Goal: Task Accomplishment & Management: Manage account settings

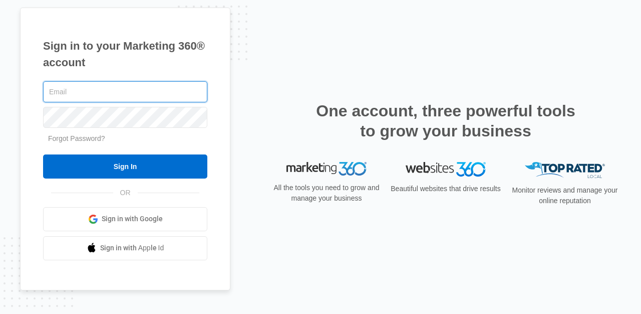
type input "[EMAIL_ADDRESS][DOMAIN_NAME]"
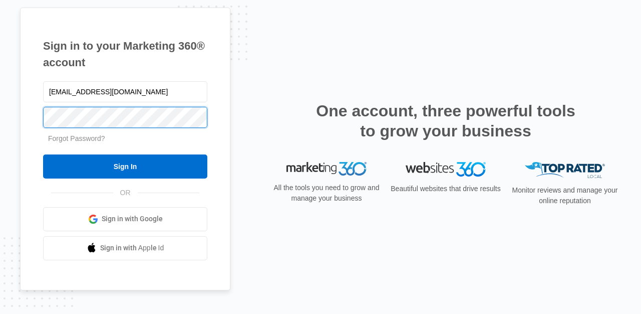
click at [125, 166] on input "Sign In" at bounding box center [125, 166] width 164 height 24
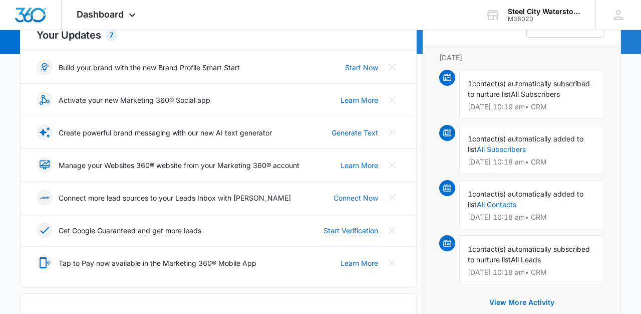
scroll to position [127, 0]
click at [359, 229] on link "Start Verification" at bounding box center [351, 230] width 55 height 11
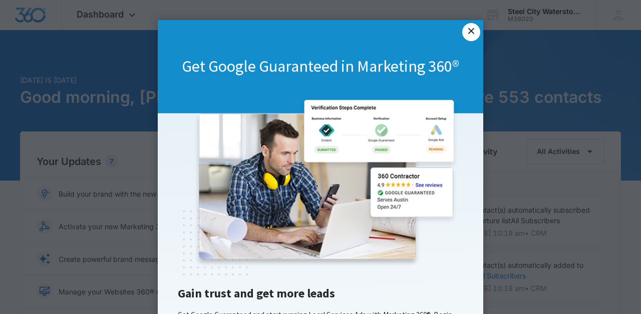
click at [473, 32] on link "×" at bounding box center [472, 32] width 18 height 18
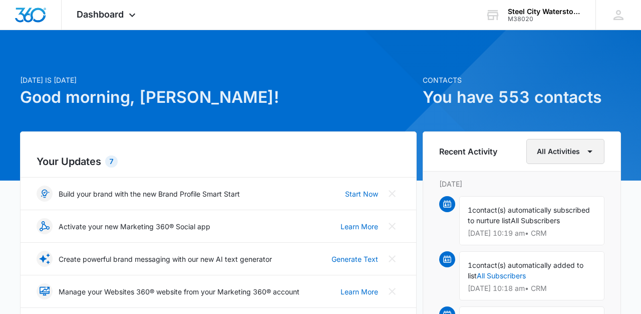
click at [582, 152] on button "All Activities" at bounding box center [566, 151] width 78 height 25
click at [616, 100] on h1 "You have 553 contacts" at bounding box center [522, 97] width 198 height 24
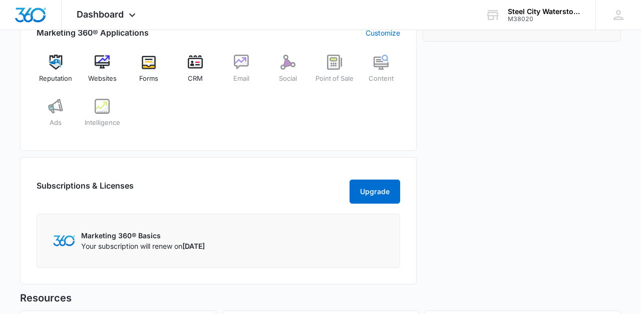
scroll to position [403, 0]
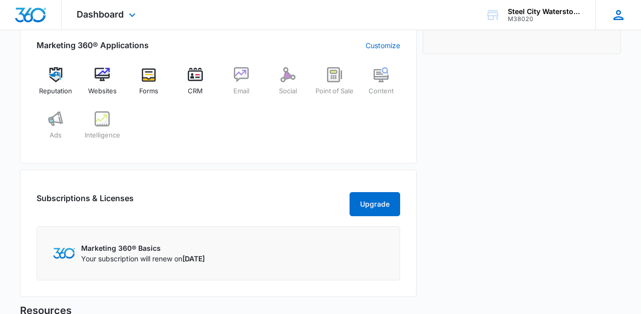
click at [618, 12] on icon at bounding box center [618, 15] width 15 height 15
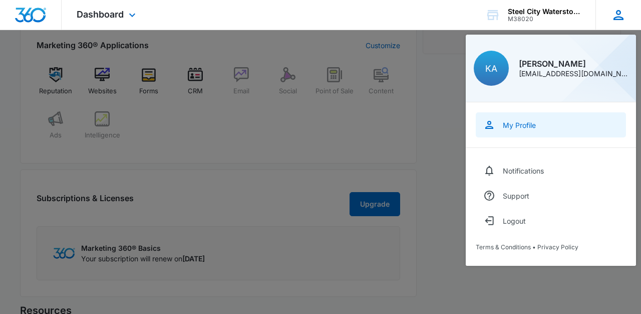
click at [527, 125] on div "My Profile" at bounding box center [519, 125] width 33 height 9
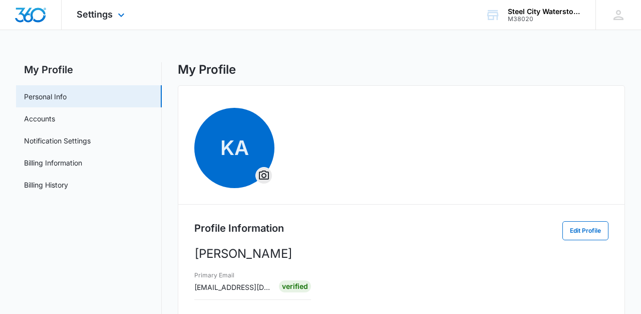
click at [43, 14] on img "Dashboard" at bounding box center [31, 15] width 32 height 15
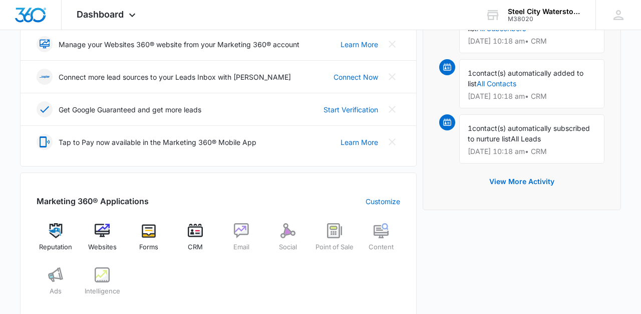
scroll to position [254, 0]
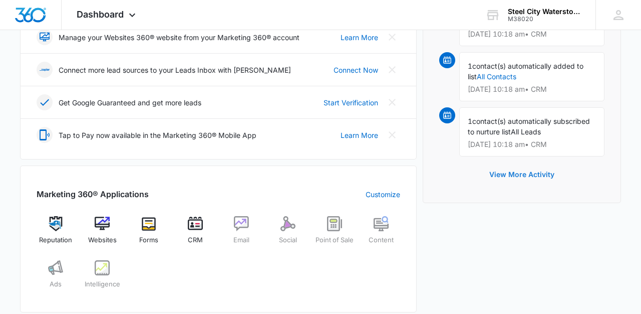
click at [524, 174] on button "View More Activity" at bounding box center [522, 174] width 85 height 24
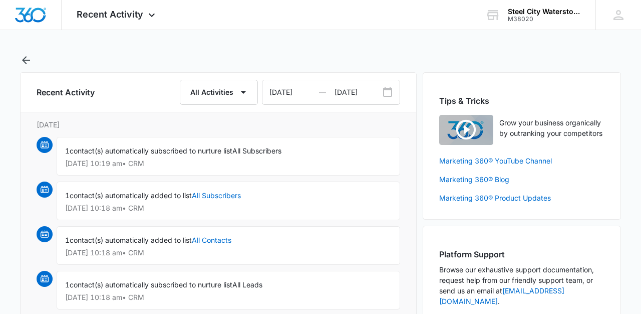
scroll to position [-1, 0]
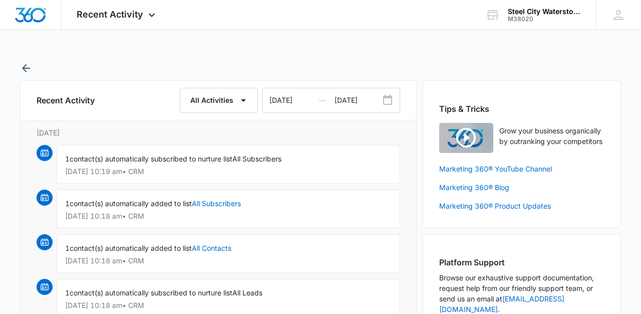
click at [180, 165] on div "1 contact(s) automatically subscribed to nurture list All Subscribers [DATE] 10…" at bounding box center [229, 164] width 344 height 39
click at [48, 154] on img at bounding box center [45, 153] width 8 height 8
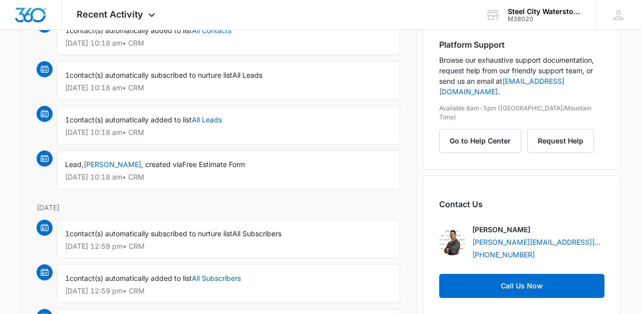
scroll to position [218, 0]
click at [204, 82] on div "1 contact(s) automatically subscribed to nurture list All Leads [DATE] 10:18 am…" at bounding box center [229, 80] width 344 height 39
click at [215, 118] on link "All Leads" at bounding box center [207, 119] width 30 height 9
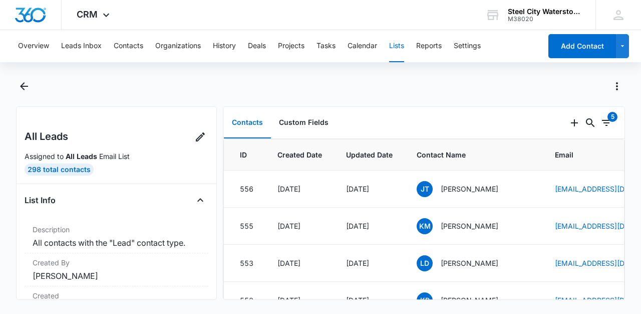
click at [512, 158] on span "Contact Name" at bounding box center [474, 154] width 114 height 11
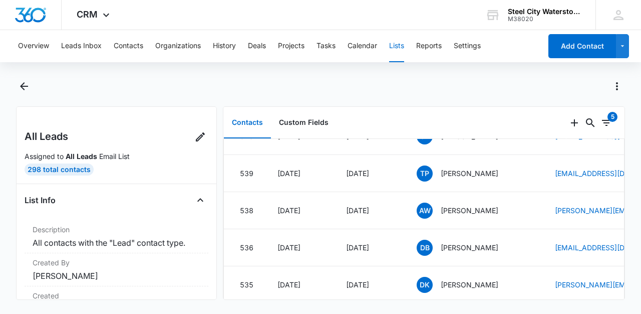
scroll to position [620, 0]
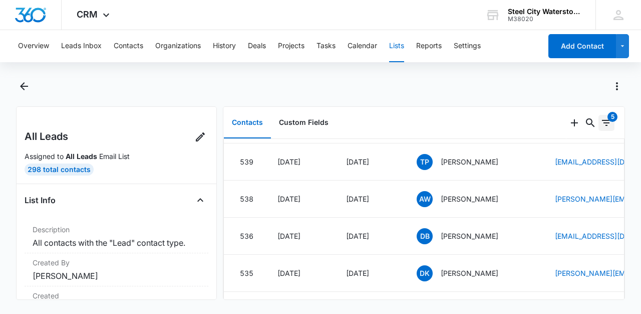
click at [607, 118] on icon "Filters" at bounding box center [607, 123] width 12 height 12
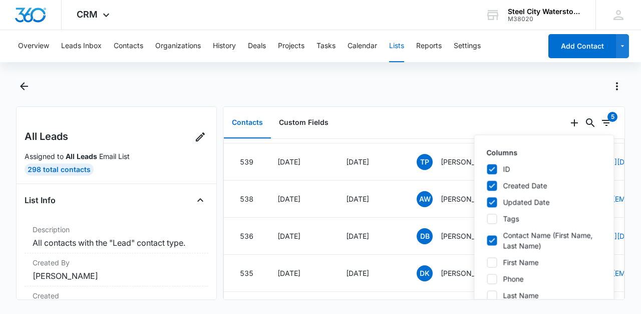
click at [481, 102] on div at bounding box center [320, 92] width 609 height 28
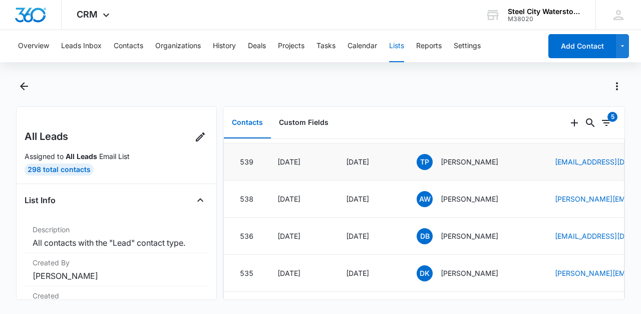
click at [518, 155] on div "TP [PERSON_NAME]" at bounding box center [474, 162] width 114 height 16
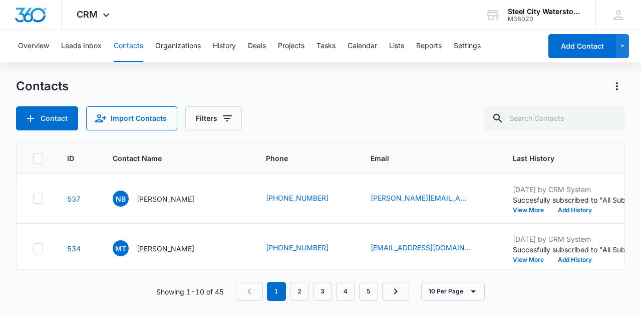
click at [635, 226] on main "Contacts Contact Import Contacts Filters ID Contact Name Phone Email Last Histo…" at bounding box center [320, 195] width 641 height 235
click at [636, 256] on main "Contacts Contact Import Contacts Filters ID Contact Name Phone Email Last Histo…" at bounding box center [320, 195] width 641 height 235
click at [4, 250] on main "Contacts Contact Import Contacts Filters ID Contact Name Phone Email Last Histo…" at bounding box center [320, 195] width 641 height 235
click at [201, 157] on div "Contact Name" at bounding box center [177, 158] width 129 height 11
click at [635, 198] on main "Contacts Contact Import Contacts Filters ID Contact Name Phone Email Last Histo…" at bounding box center [320, 195] width 641 height 235
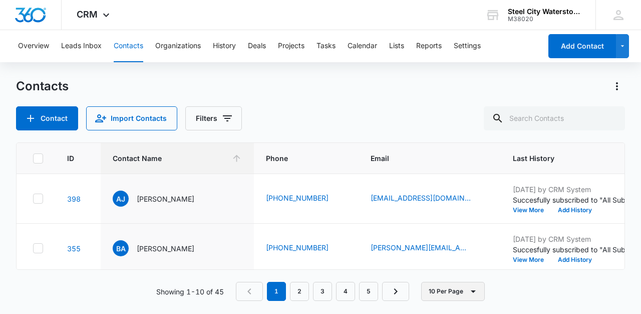
click at [462, 289] on button "10 Per Page" at bounding box center [453, 291] width 64 height 19
click at [466, 261] on div "50 Per Page" at bounding box center [454, 261] width 41 height 7
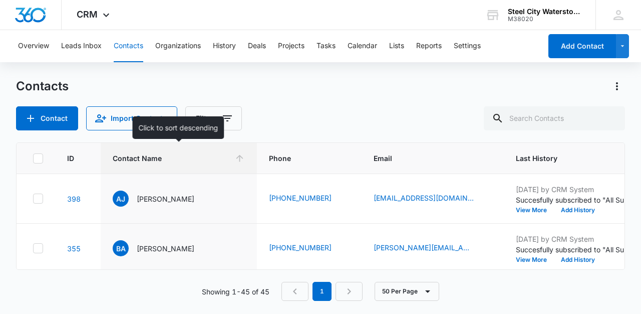
click at [242, 155] on icon at bounding box center [240, 158] width 11 height 11
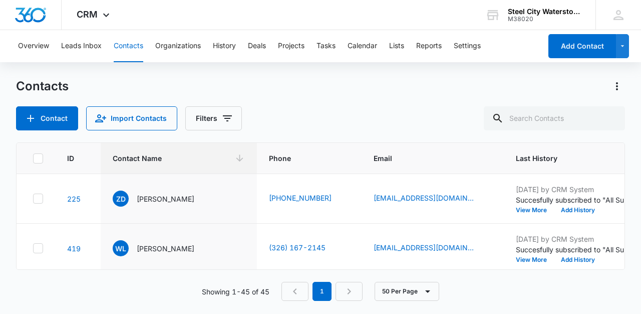
click at [636, 123] on main "Contacts Contact Import Contacts Filters ID Contact Name Phone Email Last Histo…" at bounding box center [320, 195] width 641 height 235
click at [331, 45] on button "Tasks" at bounding box center [326, 46] width 19 height 32
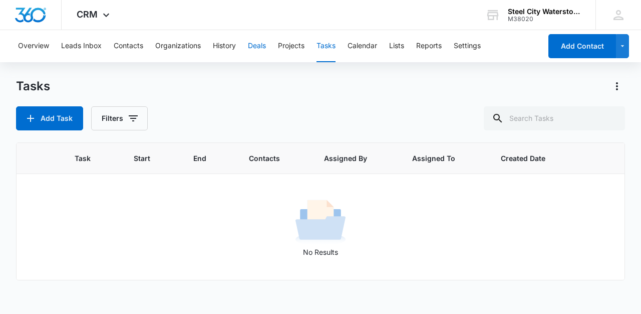
click at [257, 46] on button "Deals" at bounding box center [257, 46] width 18 height 32
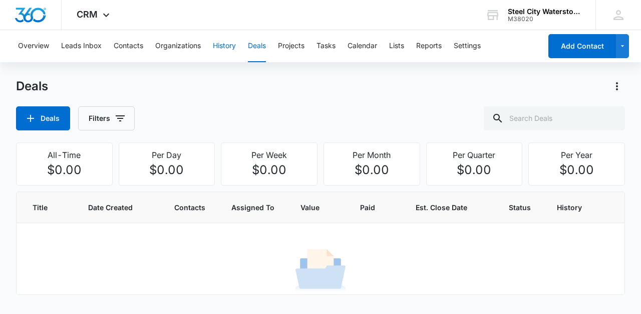
click at [228, 46] on button "History" at bounding box center [224, 46] width 23 height 32
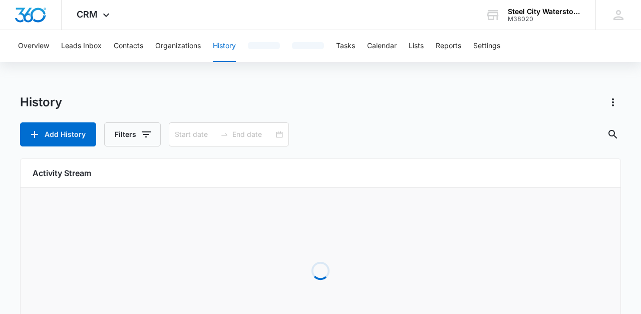
type input "[DATE]"
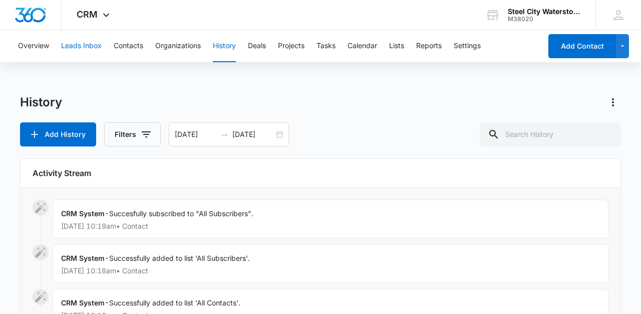
click at [86, 44] on button "Leads Inbox" at bounding box center [81, 46] width 41 height 32
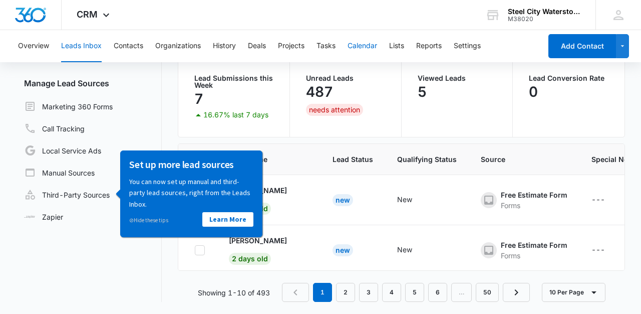
scroll to position [84, 0]
click at [132, 219] on span "⊘" at bounding box center [131, 219] width 5 height 7
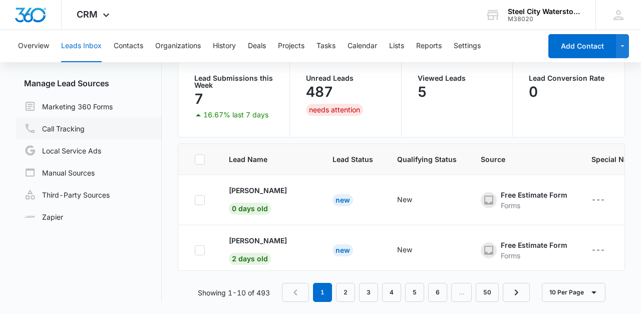
click at [74, 128] on link "Call Tracking" at bounding box center [54, 128] width 61 height 12
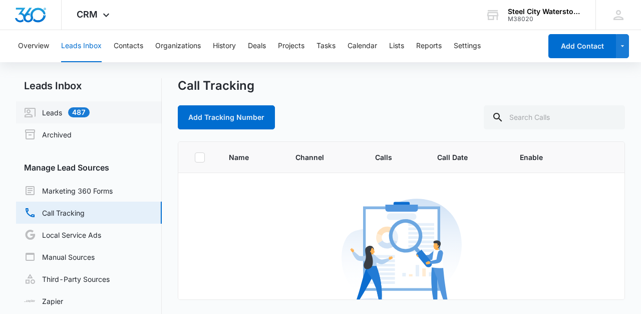
click at [57, 114] on link "Leads 487" at bounding box center [57, 112] width 66 height 12
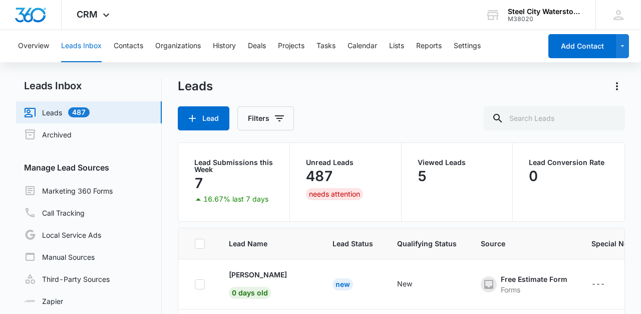
click at [631, 233] on main "Leads Inbox Leads 487 Archived Manage Lead Sources Marketing 360 Forms Call Tra…" at bounding box center [320, 238] width 641 height 320
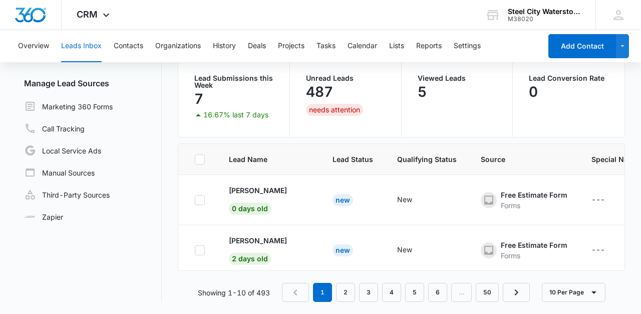
scroll to position [84, 0]
click at [524, 199] on div "Free Estimate Form" at bounding box center [534, 194] width 67 height 11
click at [517, 197] on div "Free Estimate Form" at bounding box center [534, 194] width 67 height 11
click at [251, 190] on p "[PERSON_NAME]" at bounding box center [258, 190] width 58 height 11
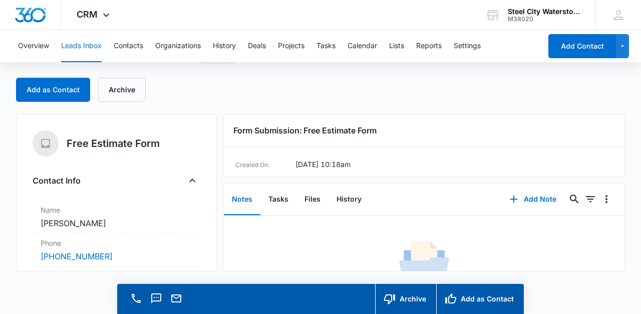
scroll to position [29, 0]
click at [244, 197] on button "Notes" at bounding box center [242, 199] width 37 height 31
click at [241, 227] on div "No Results Try adjusting your search or filters to find what you’re looking for." at bounding box center [424, 275] width 401 height 121
click at [248, 238] on div "No Results Try adjusting your search or filters to find what you’re looking for." at bounding box center [424, 287] width 401 height 99
click at [281, 199] on button "Tasks" at bounding box center [279, 199] width 36 height 31
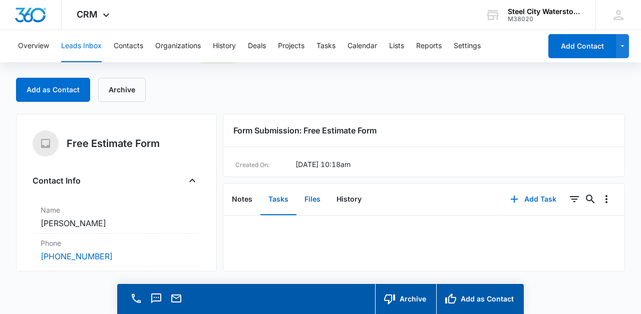
click at [311, 199] on button "Files" at bounding box center [313, 199] width 32 height 31
click at [346, 200] on button "History" at bounding box center [349, 199] width 41 height 31
click at [245, 199] on button "Notes" at bounding box center [242, 199] width 37 height 31
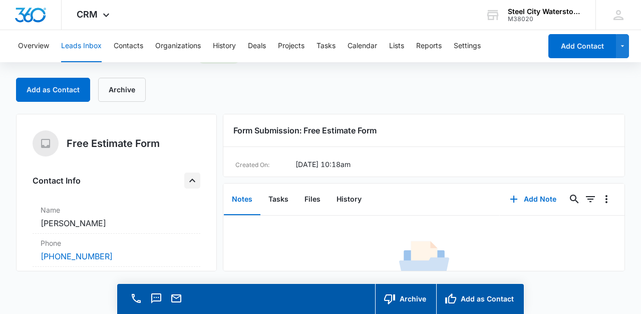
click at [194, 180] on icon "Close" at bounding box center [192, 180] width 12 height 12
click at [194, 180] on icon "Open" at bounding box center [192, 181] width 6 height 4
click at [194, 180] on icon "Close" at bounding box center [192, 180] width 12 height 12
click at [640, 187] on main "Free Estimate Form - Lead 0 days old Add as Contact Archive Free Estimate Form …" at bounding box center [320, 182] width 641 height 264
click at [147, 252] on dd "Cancel Save Changes New" at bounding box center [117, 256] width 152 height 12
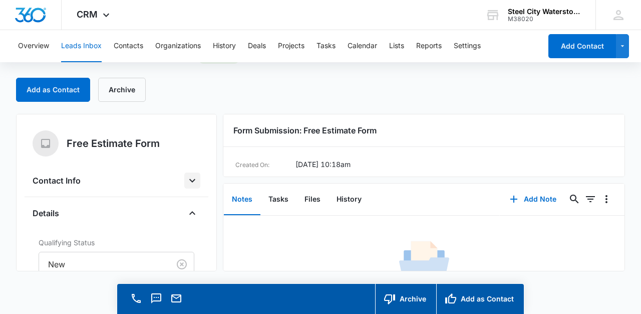
click at [86, 45] on button "Leads Inbox" at bounding box center [81, 46] width 41 height 32
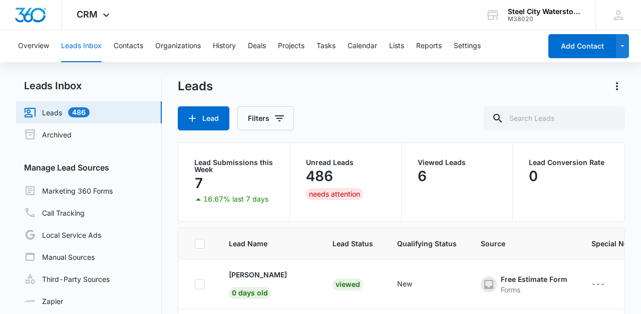
click at [635, 284] on main "Leads Inbox Leads 486 Archived Manage Lead Sources Marketing 360 Forms Call Tra…" at bounding box center [320, 238] width 641 height 320
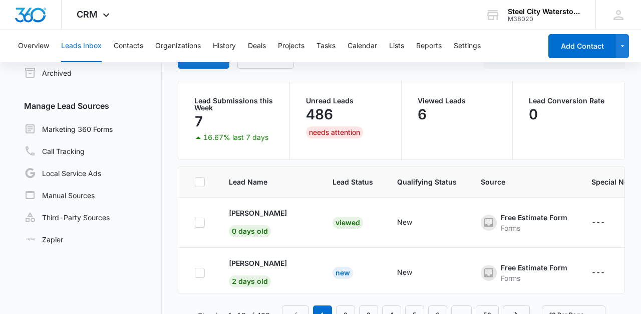
scroll to position [85, 0]
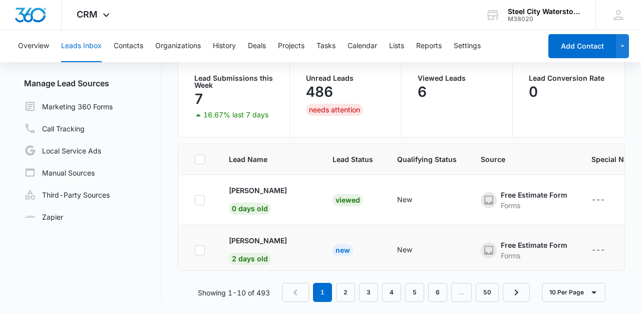
click at [347, 246] on td "New" at bounding box center [353, 250] width 65 height 50
click at [262, 242] on p "[PERSON_NAME]" at bounding box center [258, 240] width 58 height 11
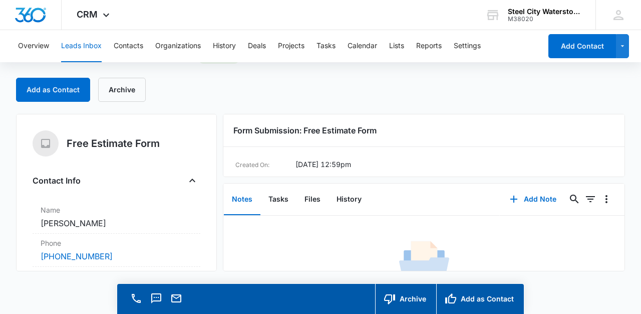
scroll to position [29, 0]
click at [191, 179] on icon "Close" at bounding box center [192, 180] width 12 height 12
click at [191, 180] on icon "Open" at bounding box center [192, 181] width 6 height 4
click at [20, 258] on div "Free Estimate Form Contact Info Name Cancel Save Changes [PERSON_NAME] Phone Ca…" at bounding box center [116, 192] width 201 height 157
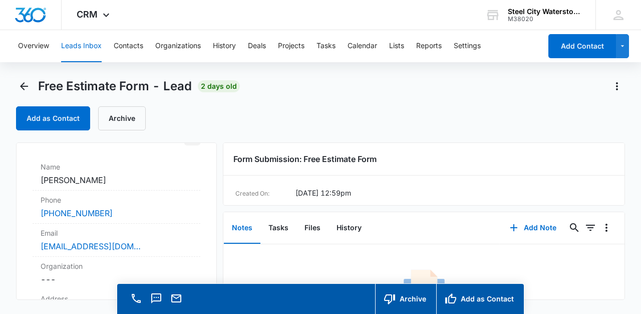
scroll to position [0, 0]
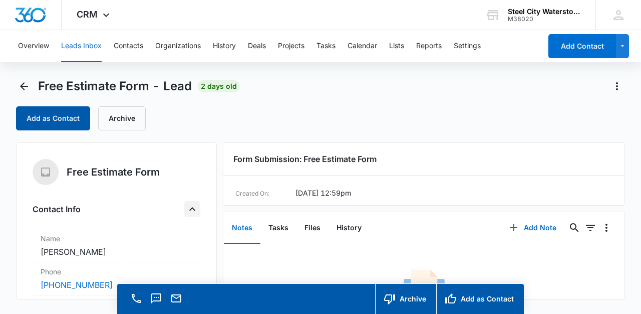
click at [25, 84] on icon "Back" at bounding box center [24, 86] width 12 height 12
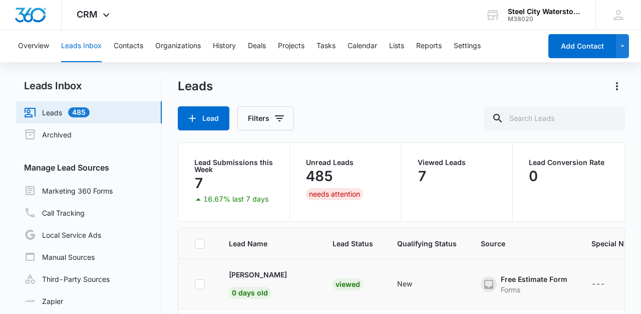
click at [615, 297] on td "---" at bounding box center [616, 284] width 72 height 50
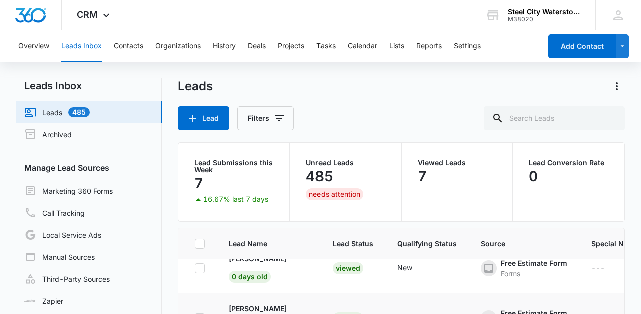
scroll to position [-1, 0]
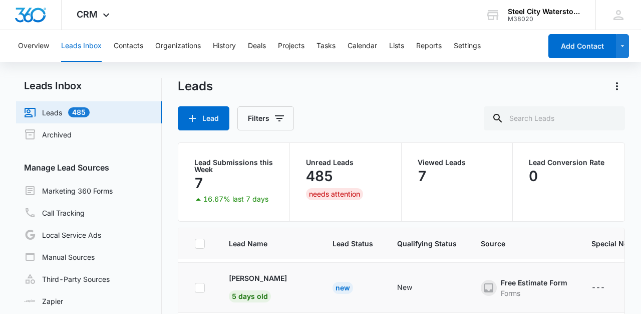
click at [333, 285] on div "New" at bounding box center [343, 288] width 21 height 12
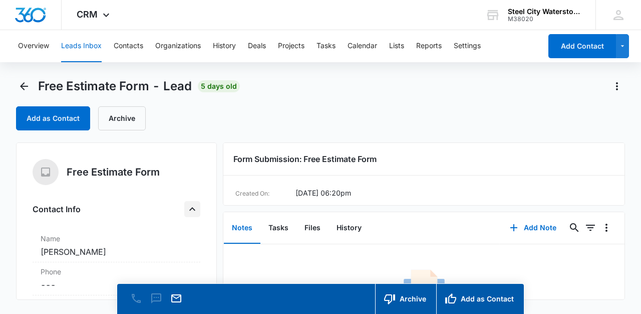
click at [193, 212] on icon "Close" at bounding box center [192, 209] width 12 height 12
click at [26, 263] on div "Free Estimate Form Contact Info Name Cancel Save Changes [PERSON_NAME] Phone Ca…" at bounding box center [116, 220] width 201 height 157
click at [25, 85] on icon "Back" at bounding box center [24, 86] width 12 height 12
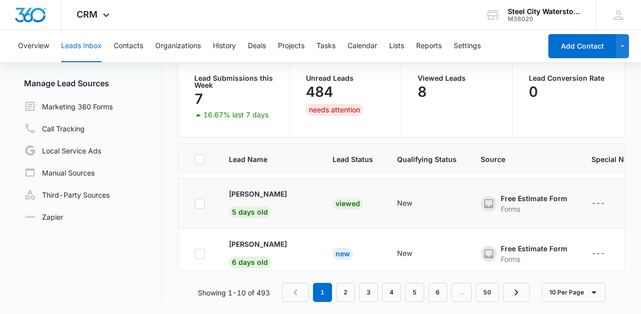
scroll to position [84, 0]
click at [260, 243] on p "[PERSON_NAME]" at bounding box center [258, 244] width 58 height 11
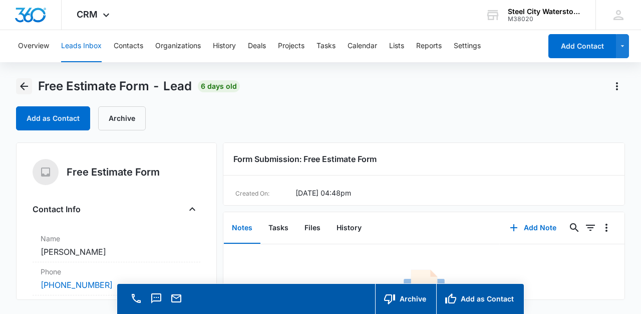
click at [22, 86] on icon "Back" at bounding box center [24, 86] width 8 height 8
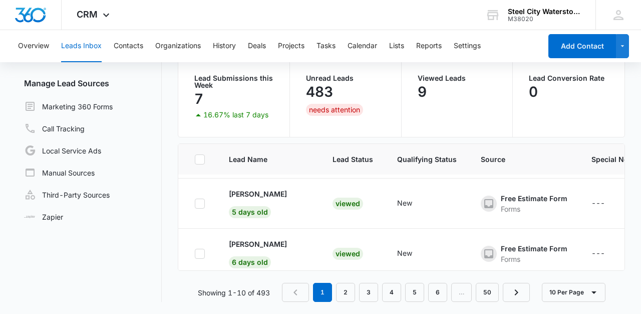
scroll to position [84, 0]
click at [185, 258] on td at bounding box center [197, 254] width 39 height 50
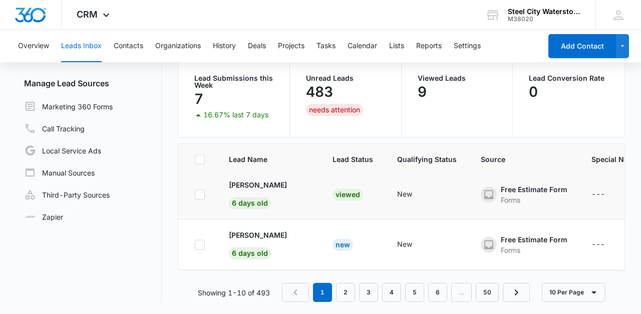
scroll to position [279, 0]
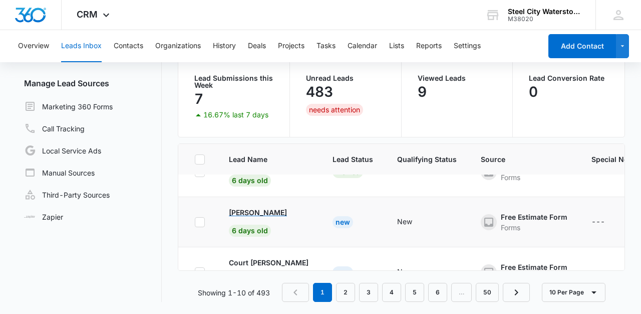
click at [268, 211] on p "[PERSON_NAME]" at bounding box center [258, 212] width 58 height 11
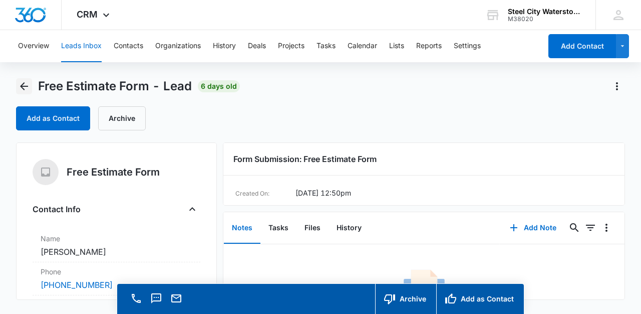
click at [24, 85] on icon "Back" at bounding box center [24, 86] width 12 height 12
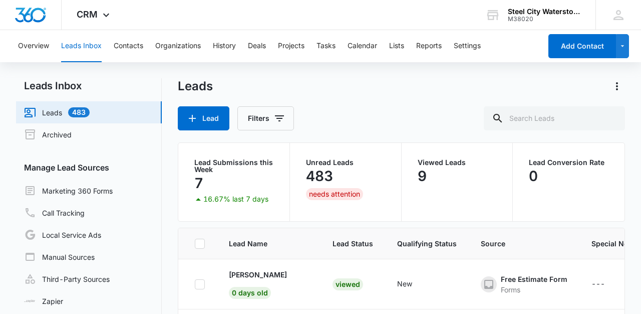
scroll to position [279, 0]
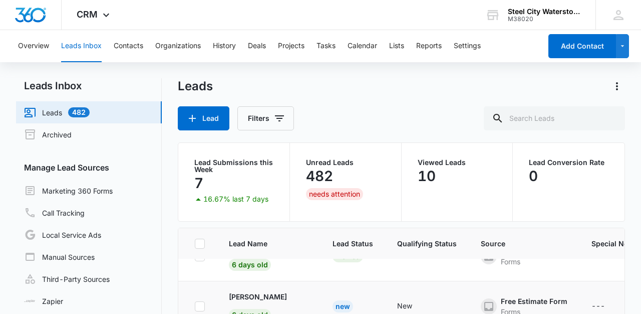
click at [217, 281] on td "[PERSON_NAME] 6 days old" at bounding box center [269, 306] width 104 height 50
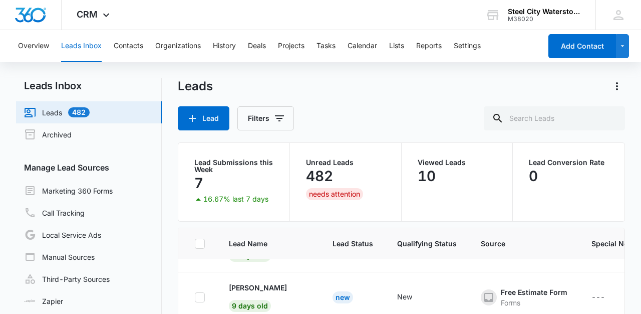
scroll to position [399, 0]
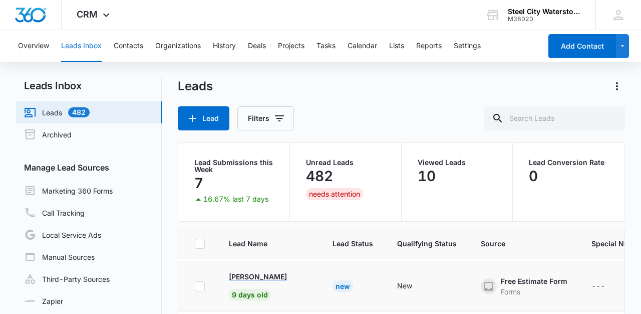
click at [260, 275] on p "[PERSON_NAME]" at bounding box center [258, 276] width 58 height 11
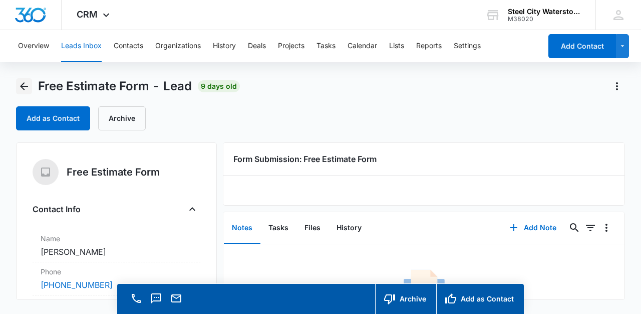
click at [26, 84] on icon "Back" at bounding box center [24, 86] width 12 height 12
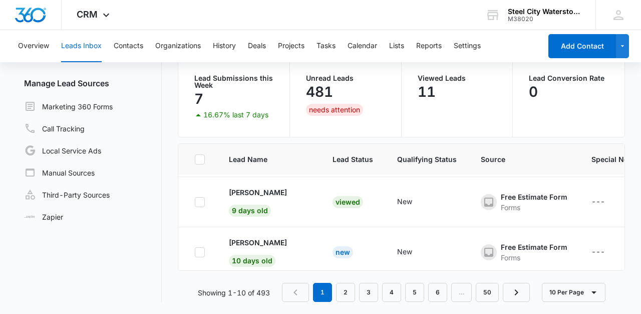
scroll to position [84, 0]
click at [256, 239] on p "[PERSON_NAME]" at bounding box center [258, 242] width 58 height 11
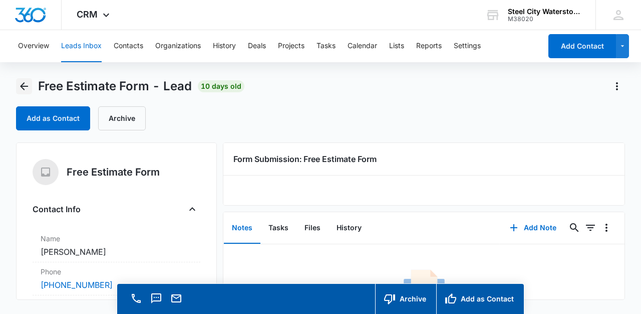
click at [25, 84] on icon "Back" at bounding box center [24, 86] width 12 height 12
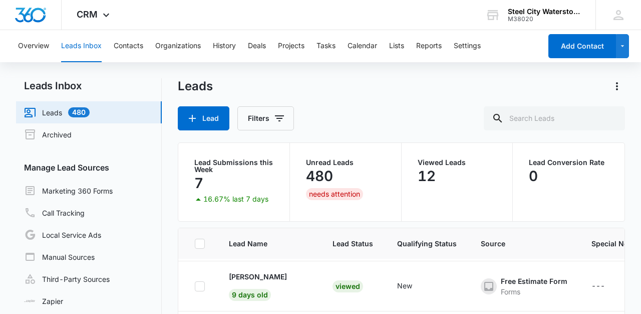
click at [216, 239] on th at bounding box center [197, 243] width 39 height 31
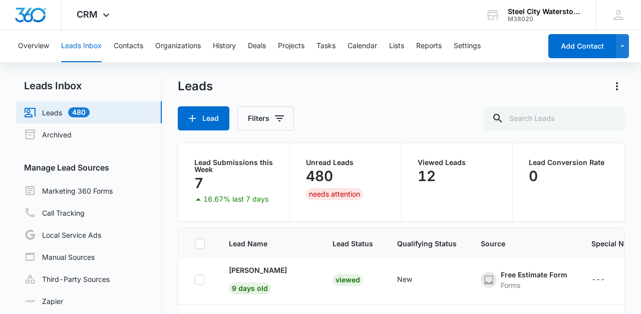
scroll to position [405, 0]
click at [173, 276] on div "Leads Inbox Leads 480 Archived Manage Lead Sources Marketing 360 Forms Call Tra…" at bounding box center [320, 232] width 609 height 308
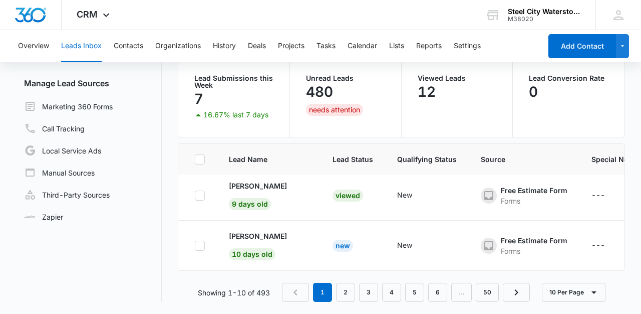
scroll to position [84, 0]
click at [255, 184] on p "[PERSON_NAME]" at bounding box center [258, 185] width 58 height 11
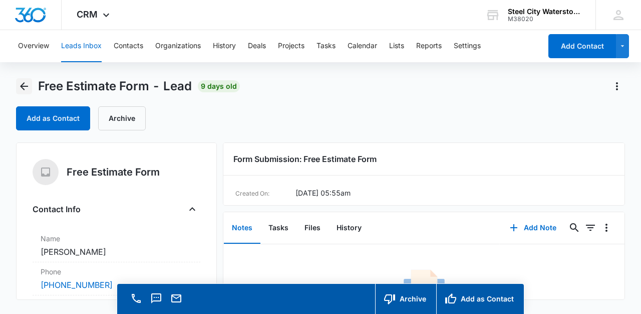
click at [26, 85] on icon "Back" at bounding box center [24, 86] width 12 height 12
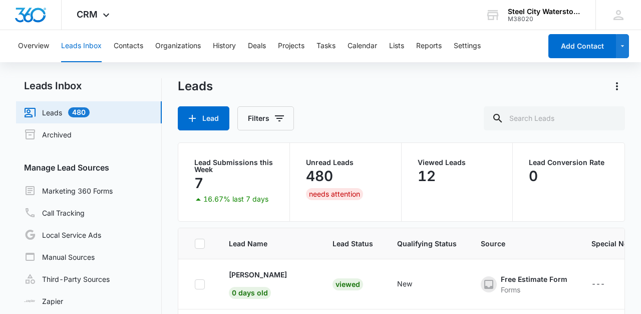
scroll to position [405, 0]
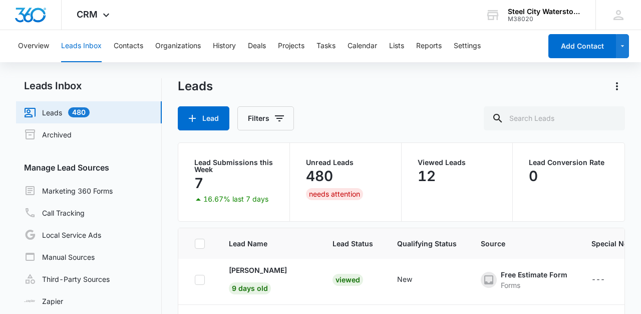
click at [171, 249] on div "Leads Inbox Leads 480 Archived Manage Lead Sources Marketing 360 Forms Call Tra…" at bounding box center [320, 232] width 609 height 308
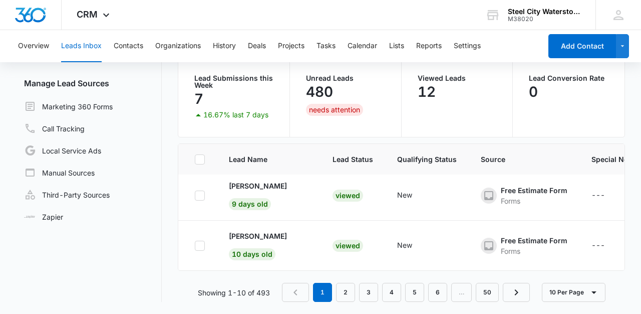
scroll to position [84, 0]
click at [598, 289] on icon "button" at bounding box center [594, 292] width 12 height 12
click at [593, 248] on div "20 Per Page" at bounding box center [575, 247] width 41 height 7
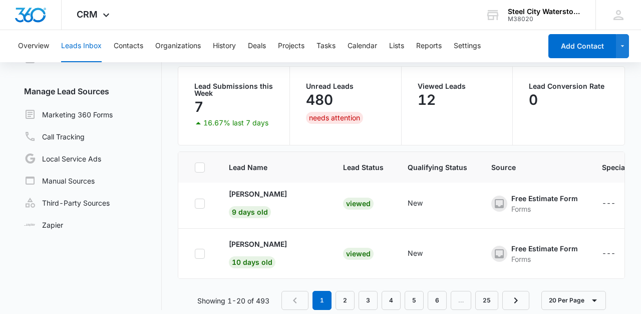
scroll to position [0, 0]
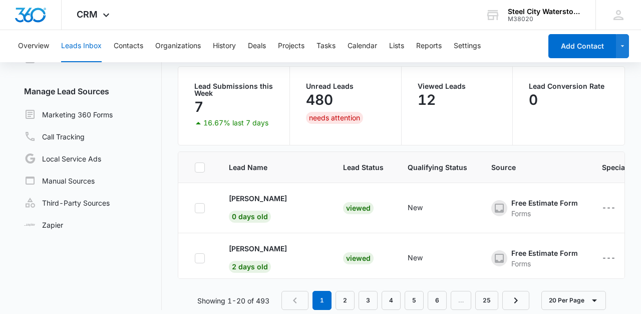
click at [169, 248] on div "Leads Inbox Leads 480 Archived Manage Lead Sources Marketing 360 Forms Call Tra…" at bounding box center [320, 156] width 609 height 308
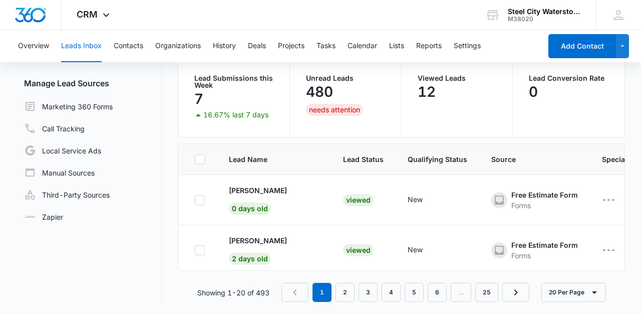
scroll to position [84, 0]
click at [167, 212] on div "Leads Inbox Leads 480 Archived Manage Lead Sources Marketing 360 Forms Call Tra…" at bounding box center [320, 148] width 609 height 308
click at [183, 249] on td at bounding box center [197, 250] width 39 height 50
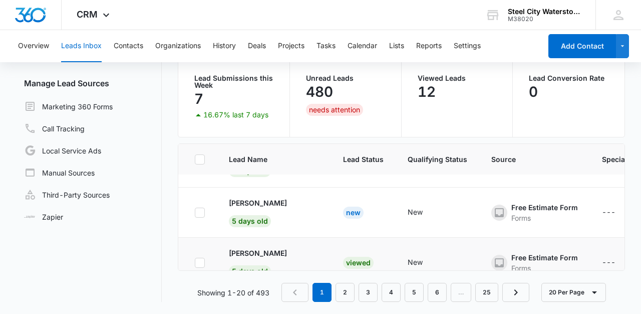
scroll to position [135, 0]
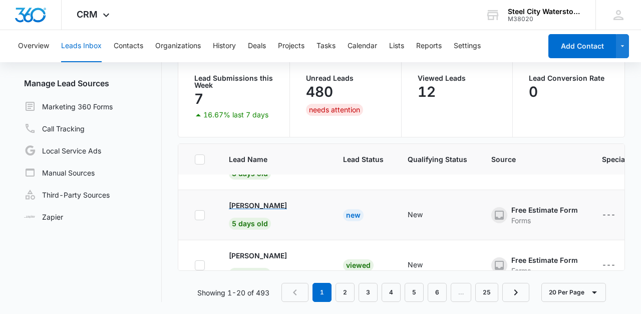
click at [264, 203] on p "[PERSON_NAME]" at bounding box center [258, 205] width 58 height 11
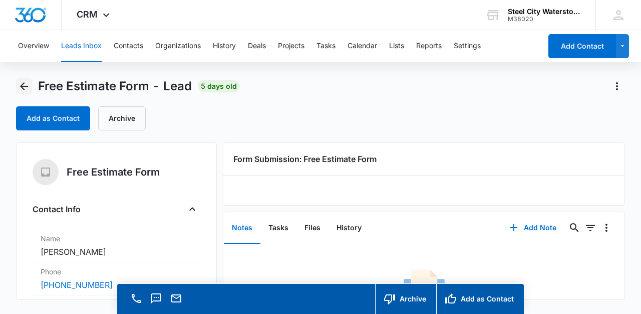
click at [22, 85] on icon "Back" at bounding box center [24, 86] width 8 height 8
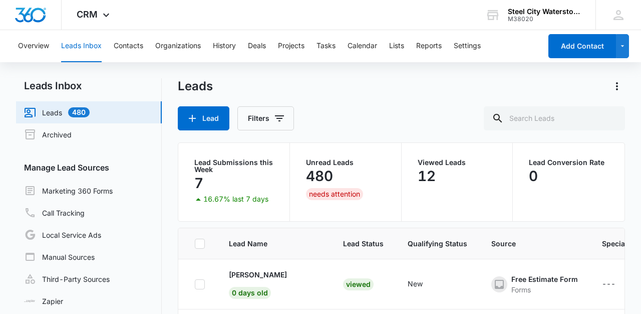
scroll to position [135, 0]
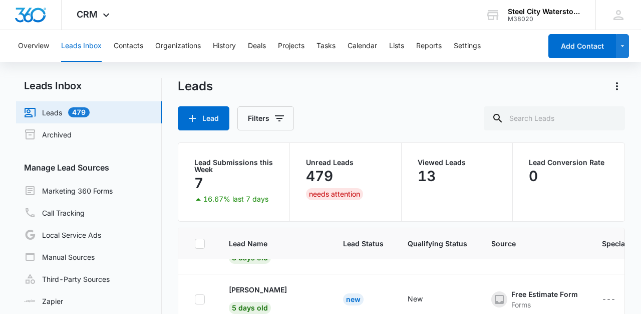
click at [174, 251] on div "Leads Inbox Leads 479 Archived Manage Lead Sources Marketing 360 Forms Call Tra…" at bounding box center [320, 232] width 609 height 308
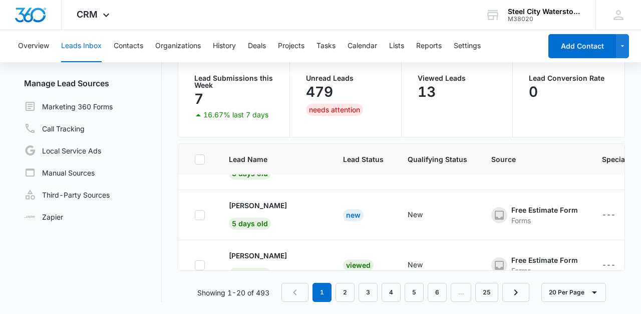
scroll to position [84, 0]
click at [170, 236] on div "Leads Inbox Leads 479 Archived Manage Lead Sources Marketing 360 Forms Call Tra…" at bounding box center [320, 148] width 609 height 308
click at [185, 197] on td at bounding box center [197, 215] width 39 height 50
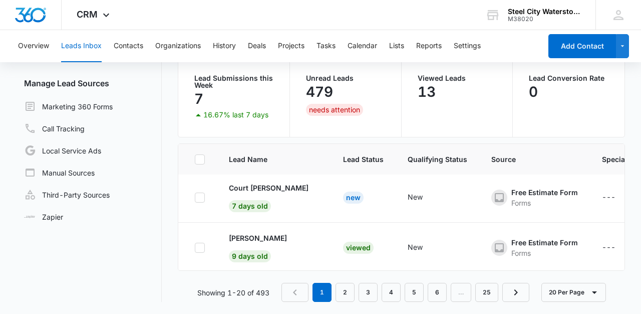
scroll to position [355, 0]
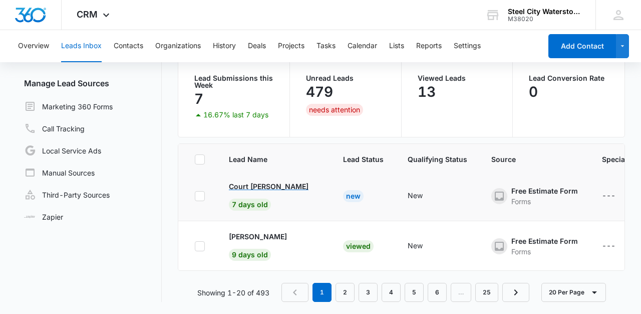
click at [252, 185] on p "Court [PERSON_NAME]" at bounding box center [269, 186] width 80 height 11
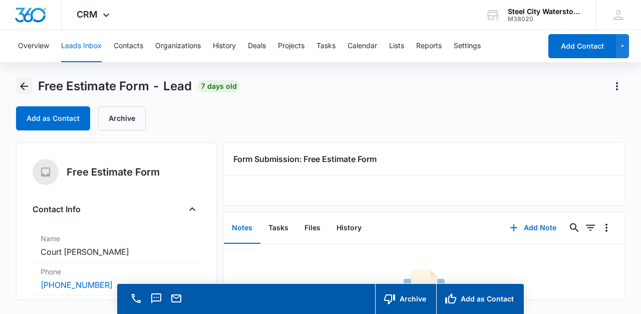
click at [24, 86] on icon "Back" at bounding box center [24, 86] width 8 height 8
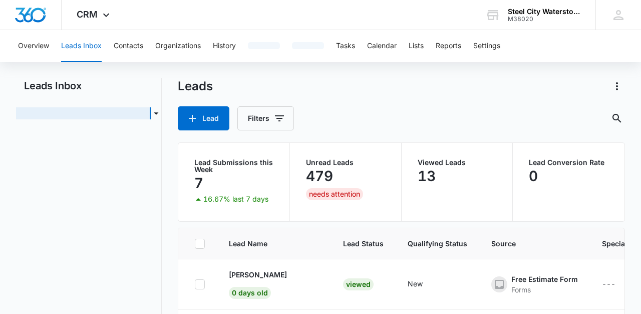
scroll to position [355, 0]
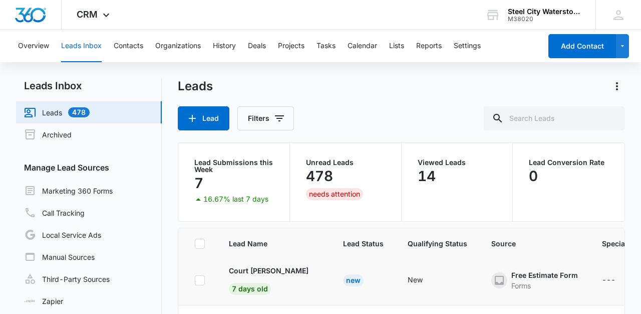
click at [186, 274] on td at bounding box center [197, 280] width 39 height 50
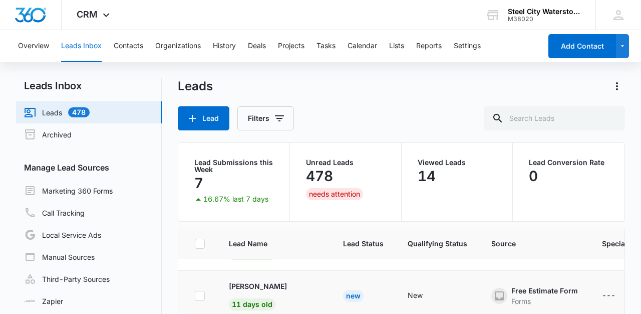
scroll to position [488, 0]
click at [243, 288] on p "[PERSON_NAME]" at bounding box center [258, 287] width 58 height 11
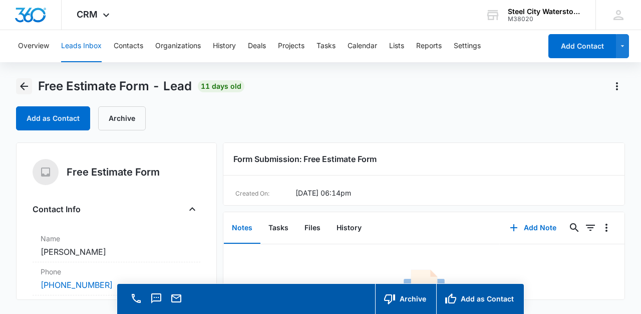
click at [22, 86] on icon "Back" at bounding box center [24, 86] width 8 height 8
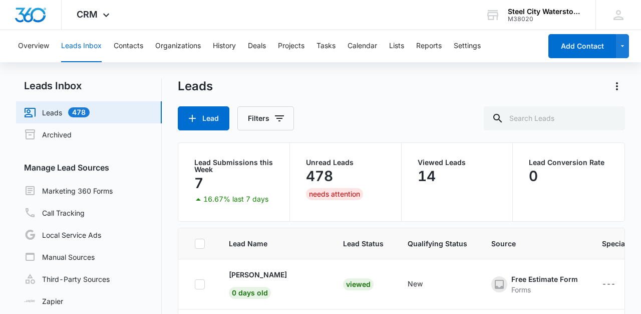
scroll to position [488, 0]
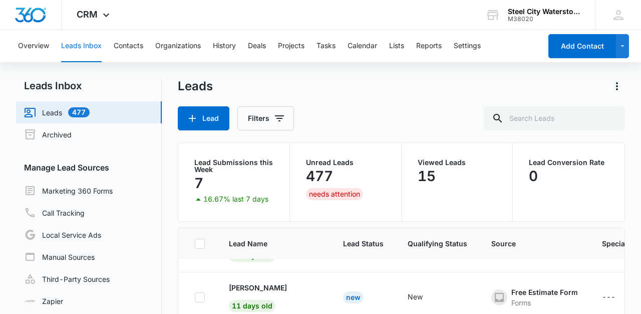
click at [178, 255] on th at bounding box center [197, 243] width 39 height 31
click at [258, 289] on p "[PERSON_NAME]" at bounding box center [258, 288] width 58 height 11
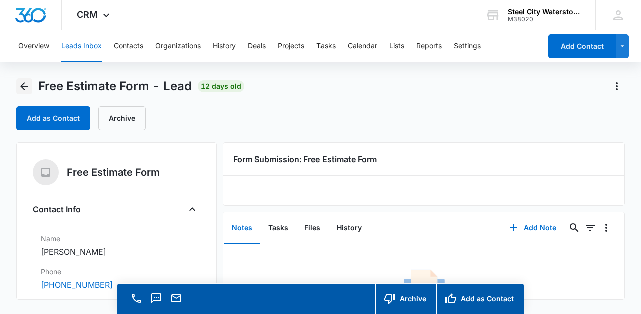
click at [22, 85] on icon "Back" at bounding box center [24, 86] width 8 height 8
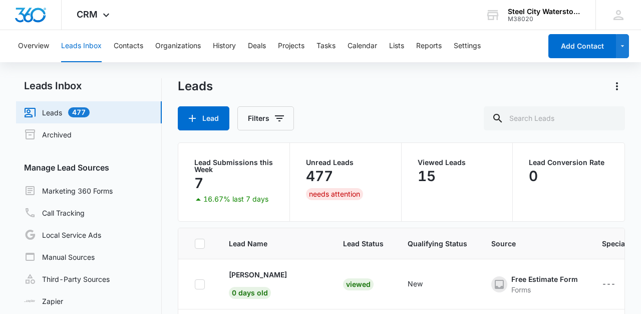
scroll to position [587, 0]
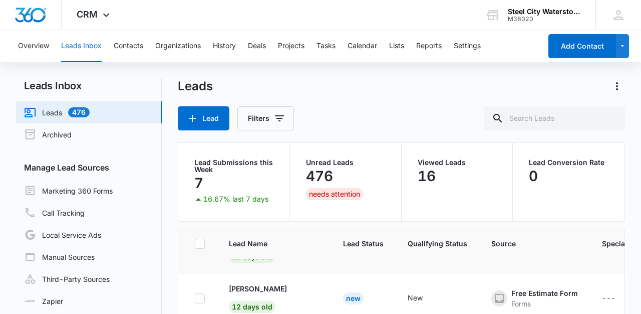
click at [184, 262] on td at bounding box center [197, 248] width 39 height 50
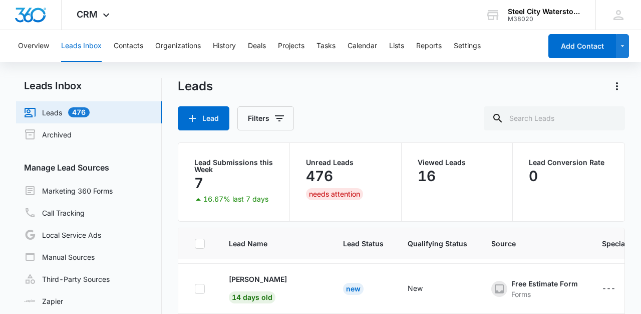
scroll to position [664, 0]
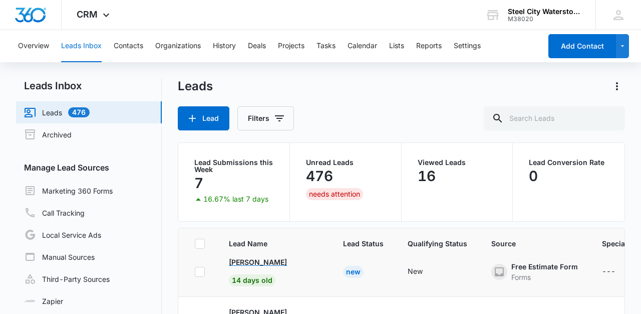
click at [267, 263] on p "[PERSON_NAME]" at bounding box center [258, 262] width 58 height 11
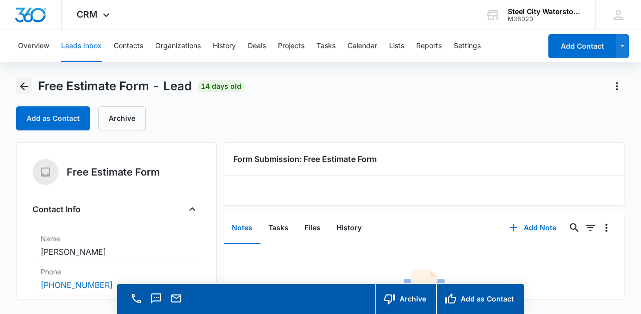
click at [23, 87] on icon "Back" at bounding box center [24, 86] width 8 height 8
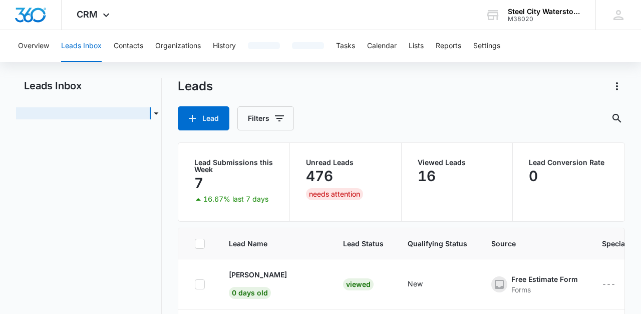
scroll to position [664, 0]
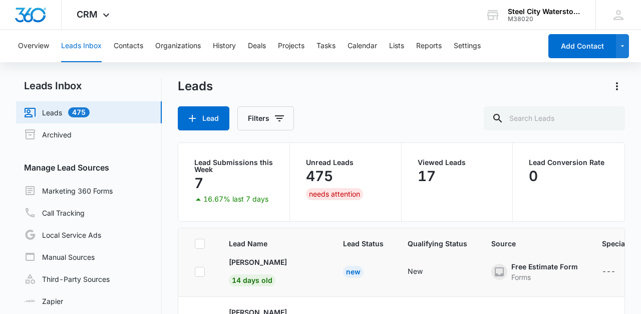
click at [183, 282] on td at bounding box center [197, 272] width 39 height 50
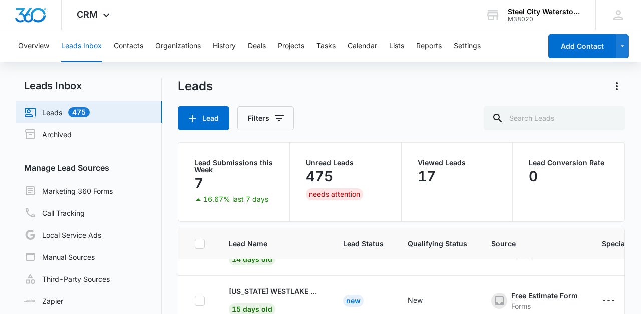
scroll to position [794, 0]
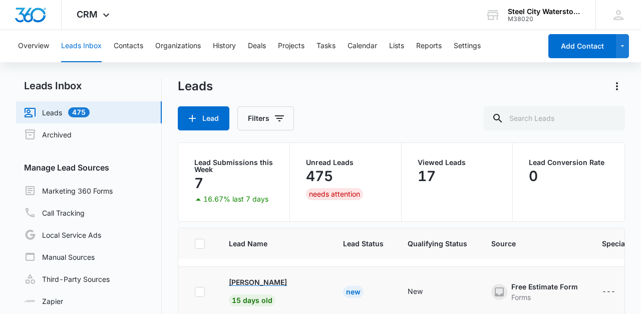
click at [252, 279] on p "[PERSON_NAME]" at bounding box center [258, 282] width 58 height 11
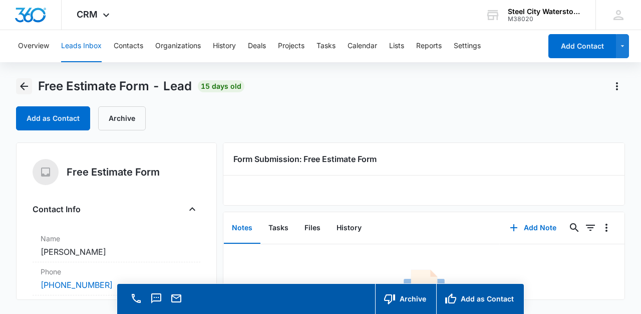
click at [24, 85] on icon "Back" at bounding box center [24, 86] width 12 height 12
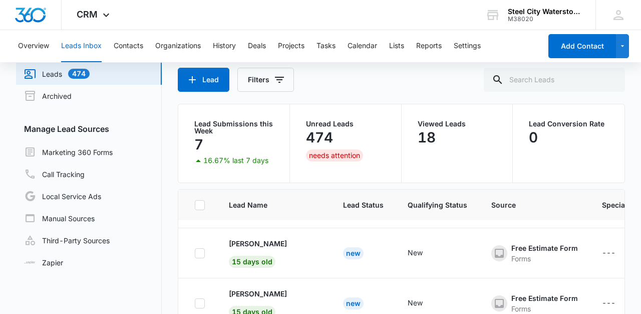
scroll to position [86, 0]
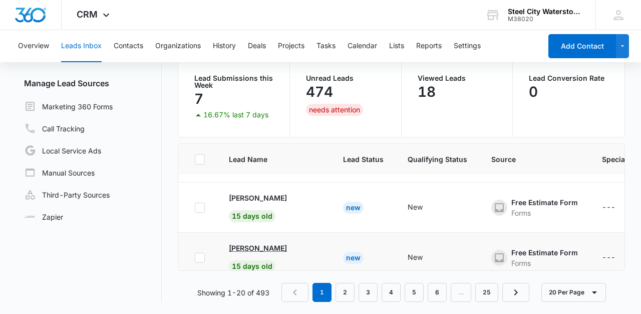
click at [250, 245] on p "[PERSON_NAME]" at bounding box center [258, 248] width 58 height 11
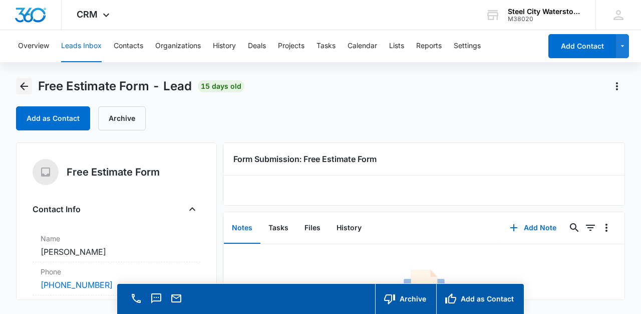
click at [25, 85] on icon "Back" at bounding box center [24, 86] width 12 height 12
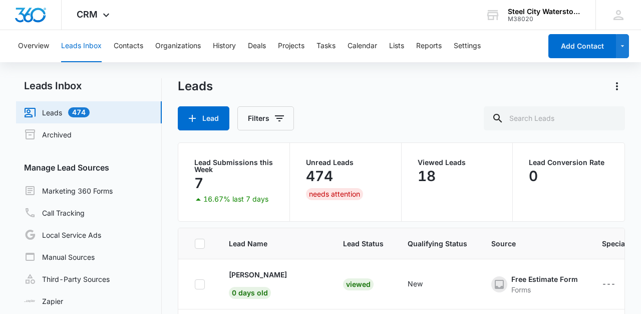
scroll to position [794, 0]
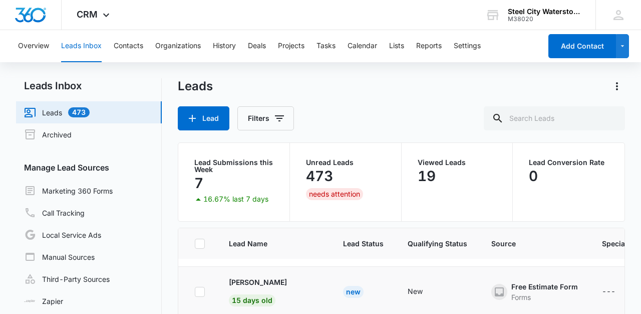
click at [216, 275] on td at bounding box center [197, 292] width 39 height 50
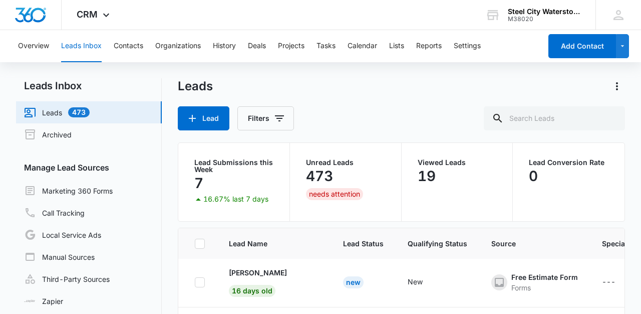
scroll to position [905, 0]
click at [258, 272] on p "[PERSON_NAME]" at bounding box center [258, 271] width 58 height 11
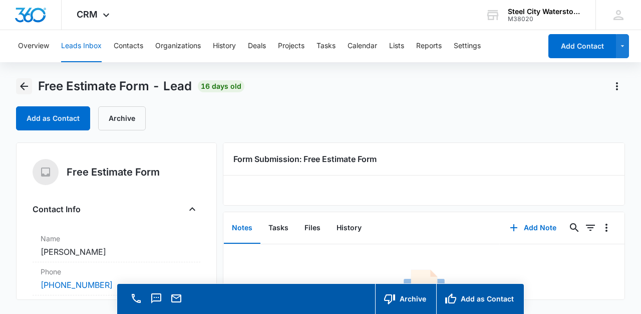
click at [23, 83] on icon "Back" at bounding box center [24, 86] width 8 height 8
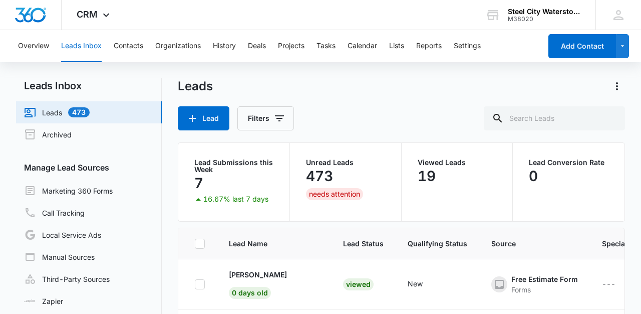
scroll to position [905, 0]
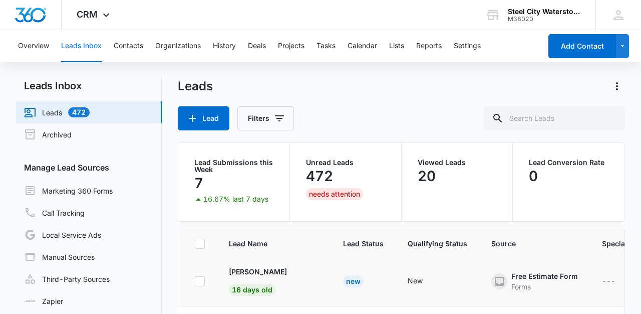
click at [186, 266] on td at bounding box center [197, 281] width 39 height 50
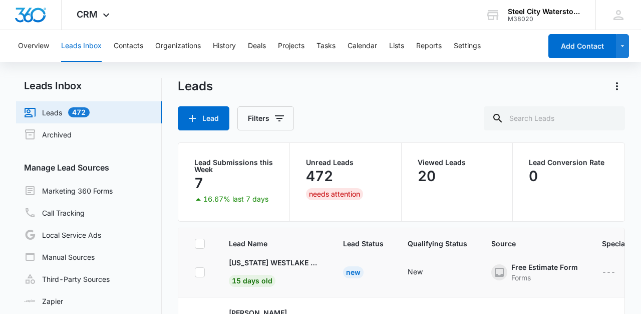
scroll to position [760, 0]
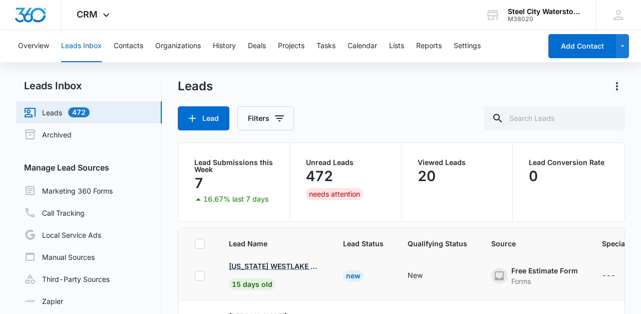
click at [262, 266] on p "[US_STATE] WESTLAKE ESTATE LLC" at bounding box center [274, 266] width 90 height 11
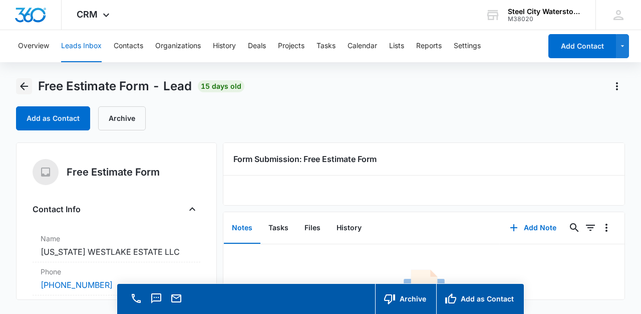
click at [24, 85] on icon "Back" at bounding box center [24, 86] width 12 height 12
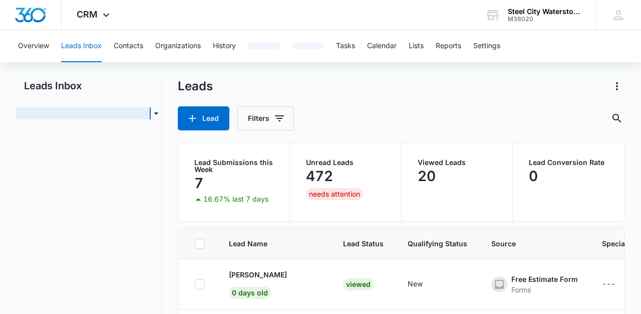
scroll to position [760, 0]
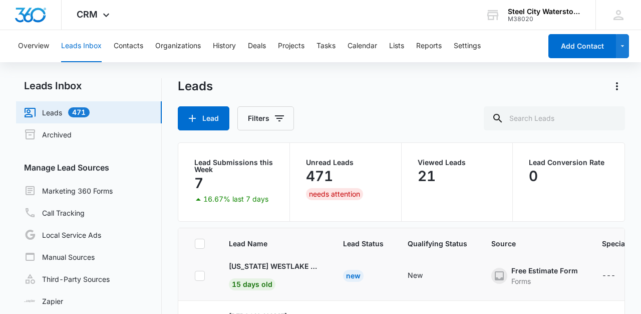
click at [219, 271] on td "[US_STATE] WESTLAKE ESTATE LLC 15 days old" at bounding box center [274, 276] width 114 height 50
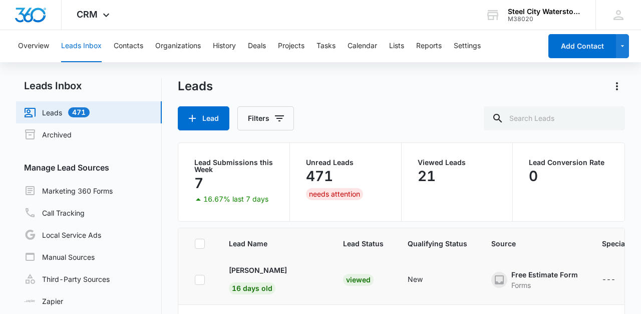
scroll to position [907, 0]
click at [182, 271] on td at bounding box center [197, 280] width 39 height 50
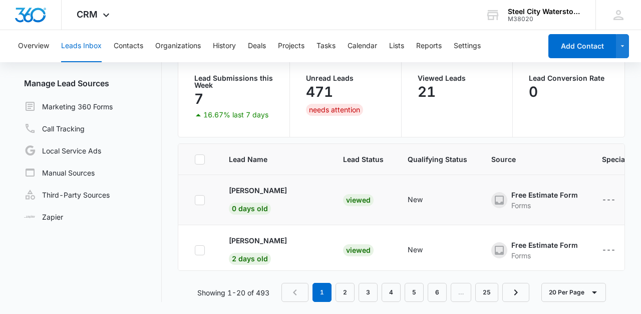
scroll to position [93, 0]
click at [185, 229] on td at bounding box center [197, 250] width 39 height 50
click at [203, 199] on icon at bounding box center [199, 199] width 9 height 9
click at [195, 199] on input "checkbox" at bounding box center [194, 199] width 1 height 1
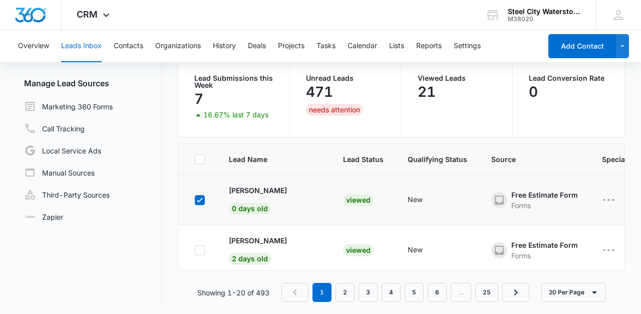
checkbox input "true"
click at [199, 252] on icon at bounding box center [200, 250] width 6 height 5
click at [195, 250] on input "checkbox" at bounding box center [194, 250] width 1 height 1
checkbox input "true"
click at [167, 265] on div "Leads Inbox Leads 471 Archived Manage Lead Sources Marketing 360 Forms Call Tra…" at bounding box center [320, 148] width 609 height 308
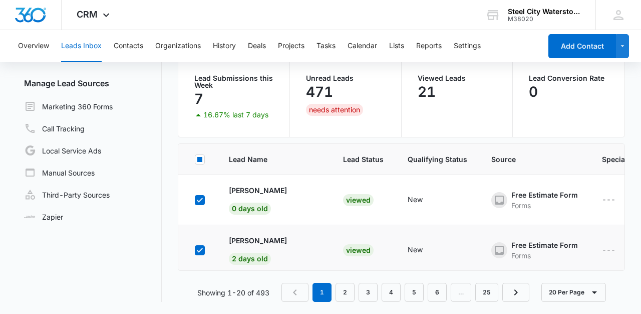
click at [181, 257] on td at bounding box center [197, 250] width 39 height 50
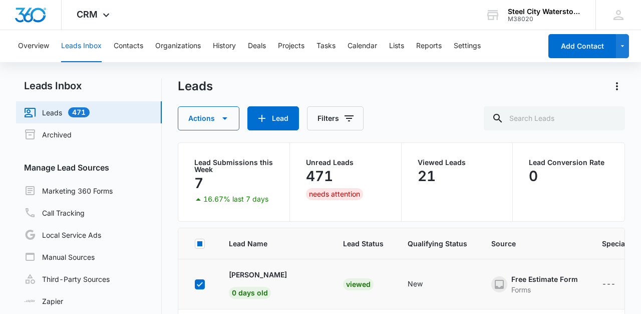
scroll to position [0, 0]
click at [170, 266] on div "Leads Inbox Leads 471 Archived Manage Lead Sources Marketing 360 Forms Call Tra…" at bounding box center [320, 232] width 609 height 308
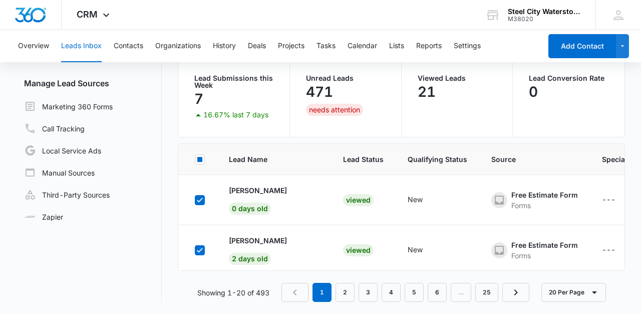
scroll to position [84, 0]
click at [346, 290] on link "2" at bounding box center [345, 292] width 19 height 19
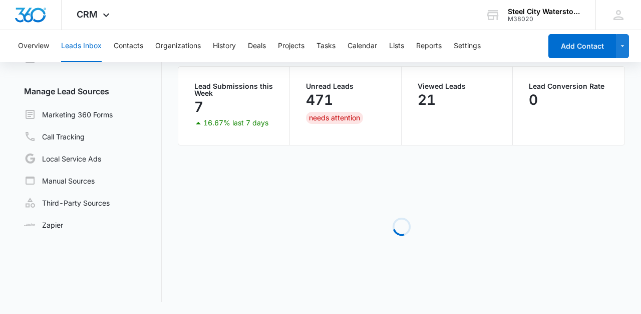
scroll to position [76, 0]
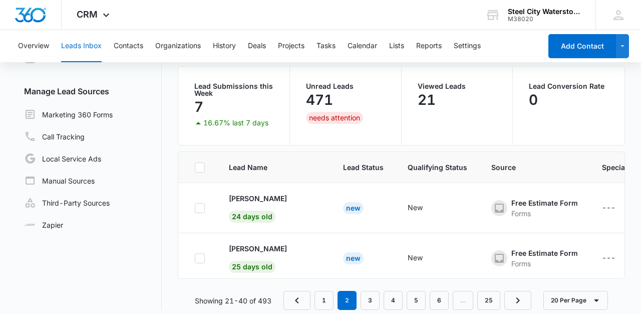
click at [172, 213] on div "Leads Inbox Leads 471 Archived Manage Lead Sources Marketing 360 Forms Call Tra…" at bounding box center [320, 156] width 609 height 308
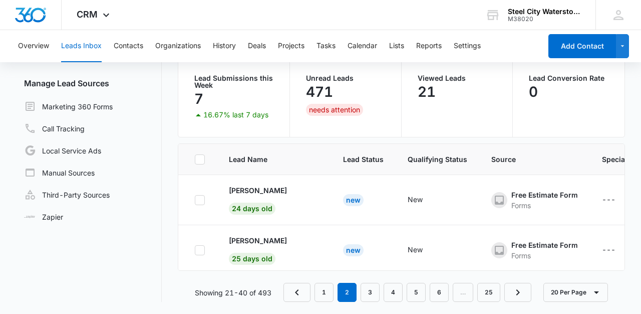
scroll to position [84, 0]
click at [185, 204] on td at bounding box center [197, 200] width 39 height 50
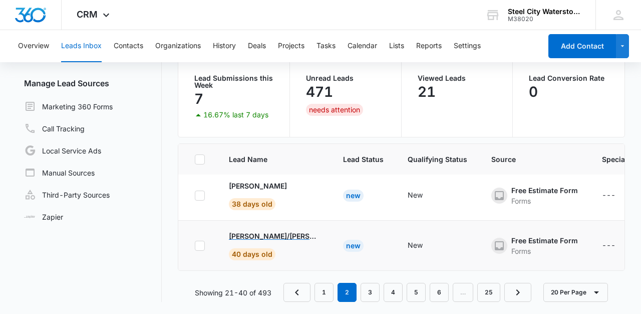
click at [251, 238] on p "[PERSON_NAME]/[PERSON_NAME]" at bounding box center [274, 236] width 90 height 11
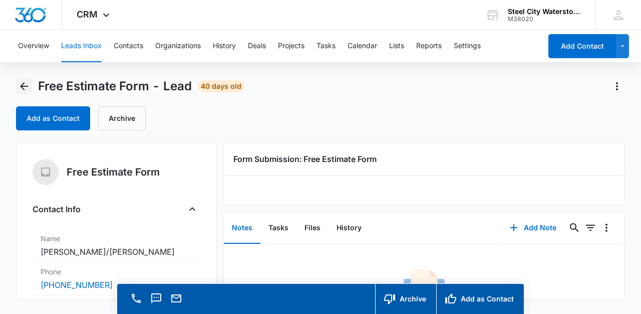
click at [22, 83] on icon "Back" at bounding box center [24, 86] width 12 height 12
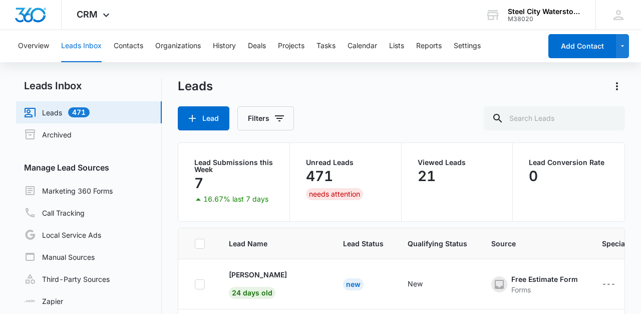
scroll to position [907, 0]
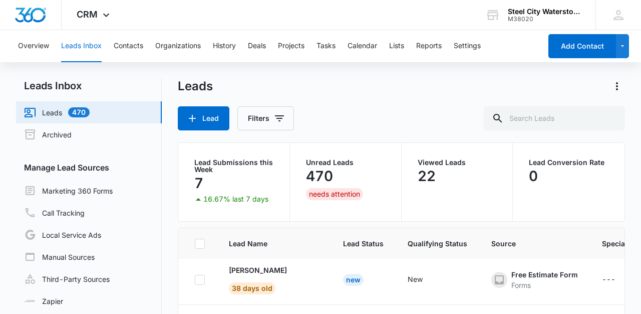
click at [170, 253] on div "Leads Inbox Leads 470 Archived Manage Lead Sources Marketing 360 Forms Call Tra…" at bounding box center [320, 232] width 609 height 308
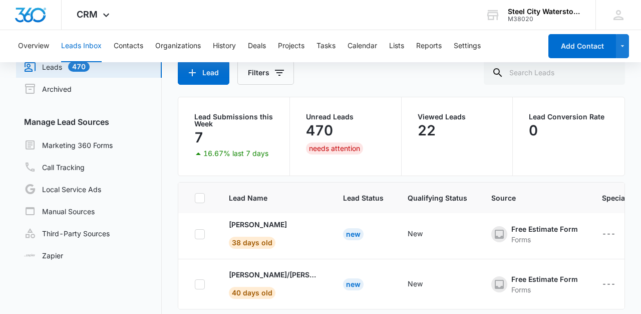
scroll to position [87, 0]
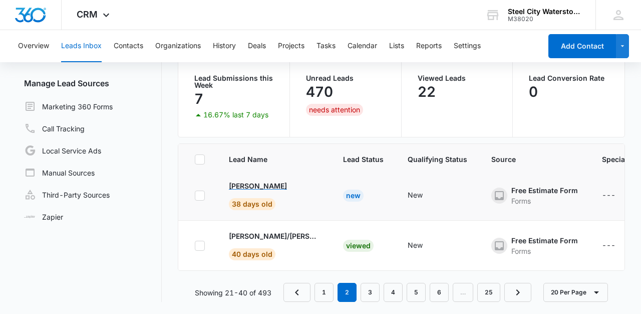
click at [263, 182] on p "[PERSON_NAME]" at bounding box center [258, 185] width 58 height 11
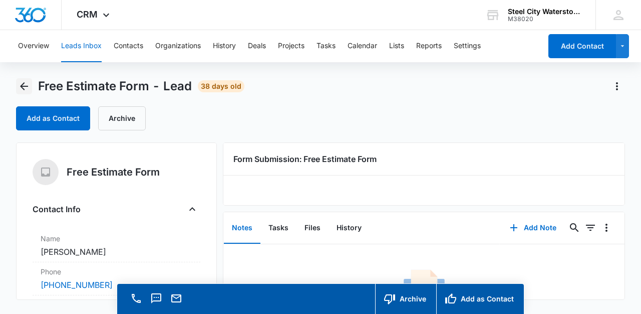
click at [26, 85] on icon "Back" at bounding box center [24, 86] width 12 height 12
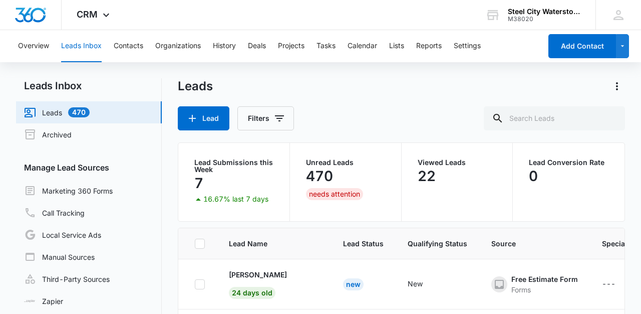
scroll to position [907, 0]
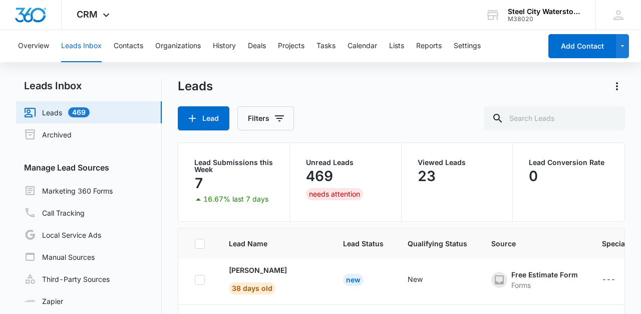
click at [176, 267] on div "Leads Inbox Leads 469 Archived Manage Lead Sources Marketing 360 Forms Call Tra…" at bounding box center [320, 232] width 609 height 308
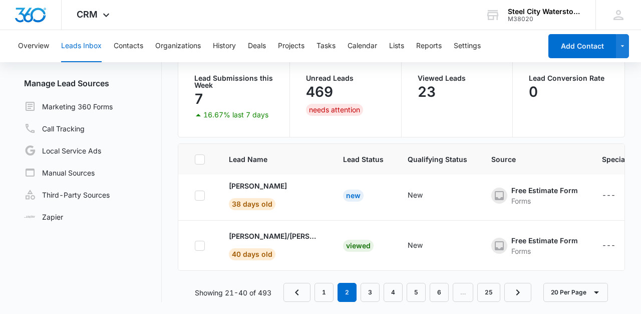
scroll to position [84, 0]
click at [186, 210] on td at bounding box center [197, 195] width 39 height 50
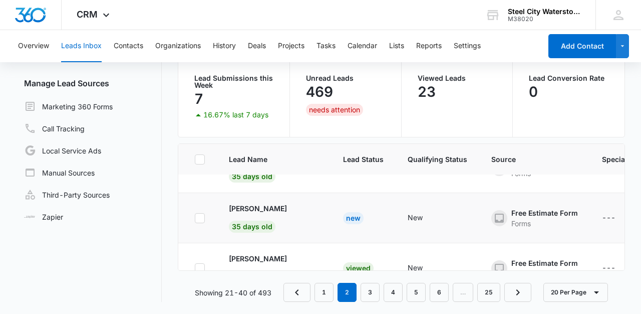
scroll to position [833, 0]
click at [247, 208] on p "[PERSON_NAME]" at bounding box center [258, 209] width 58 height 11
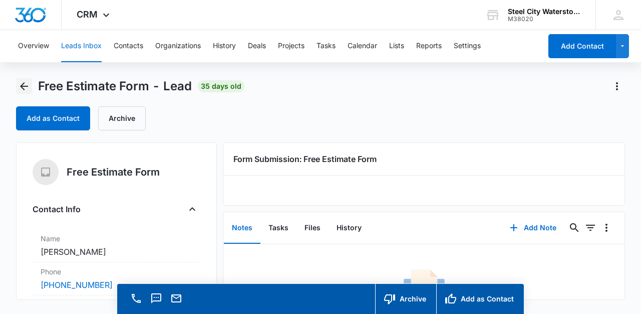
click at [27, 84] on icon "Back" at bounding box center [24, 86] width 12 height 12
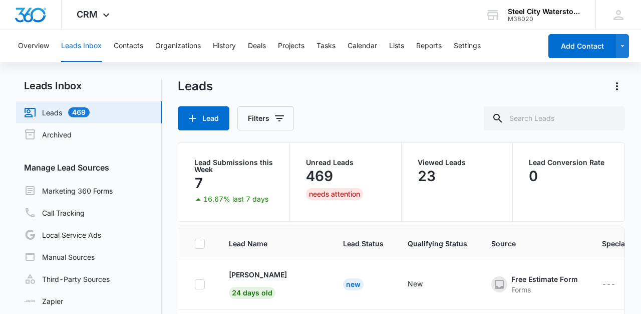
scroll to position [833, 0]
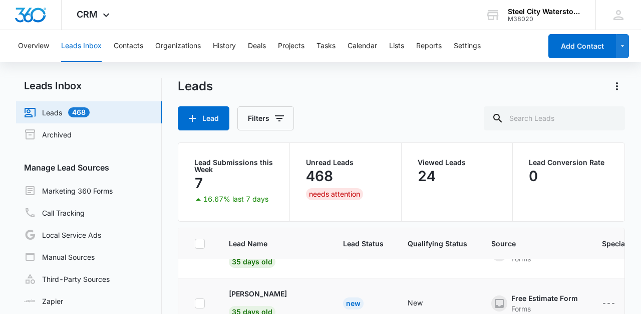
click at [213, 280] on td at bounding box center [197, 303] width 39 height 50
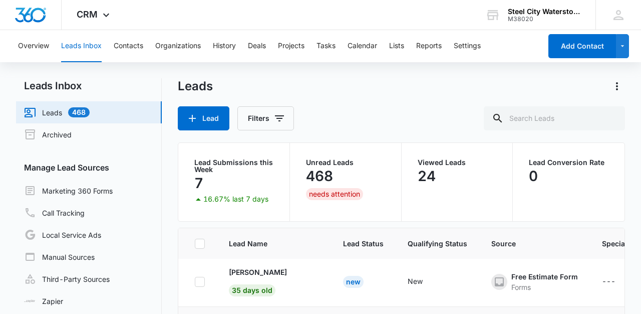
scroll to position [803, 0]
click at [266, 271] on p "[PERSON_NAME]" at bounding box center [258, 273] width 58 height 11
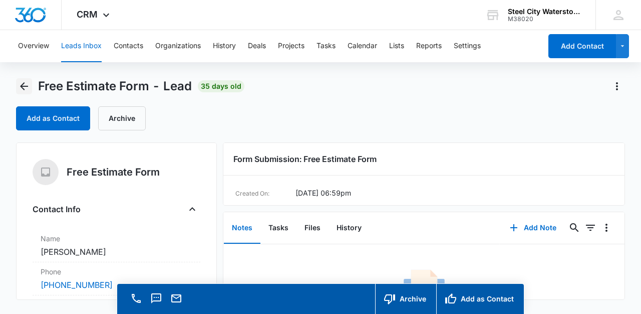
click at [24, 86] on icon "Back" at bounding box center [24, 86] width 8 height 8
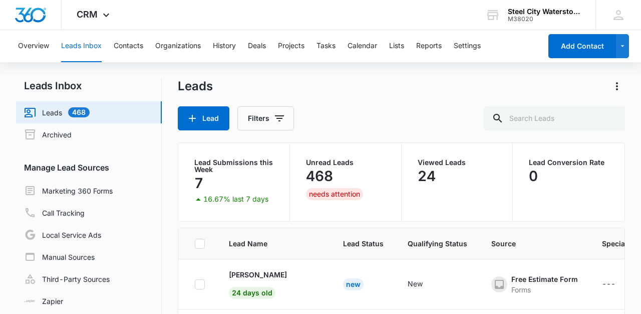
scroll to position [803, 0]
click at [217, 269] on td "[PERSON_NAME] 35 days old" at bounding box center [274, 283] width 114 height 50
click at [258, 275] on p "[PERSON_NAME]" at bounding box center [258, 275] width 58 height 11
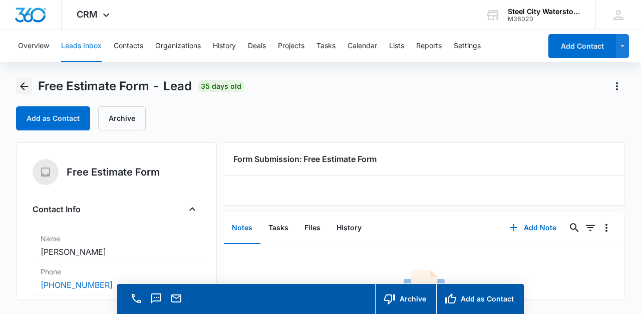
click at [23, 85] on icon "Back" at bounding box center [24, 86] width 8 height 8
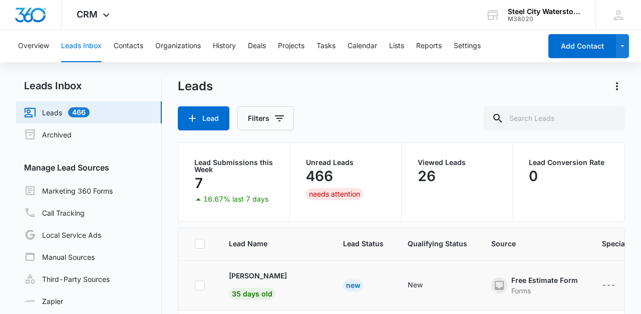
click at [227, 268] on td "[PERSON_NAME] 35 days old" at bounding box center [274, 285] width 114 height 50
click at [263, 276] on p "[PERSON_NAME]" at bounding box center [258, 276] width 58 height 11
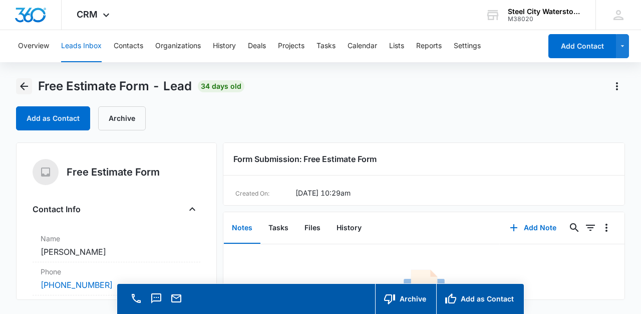
click at [24, 88] on icon "Back" at bounding box center [24, 86] width 12 height 12
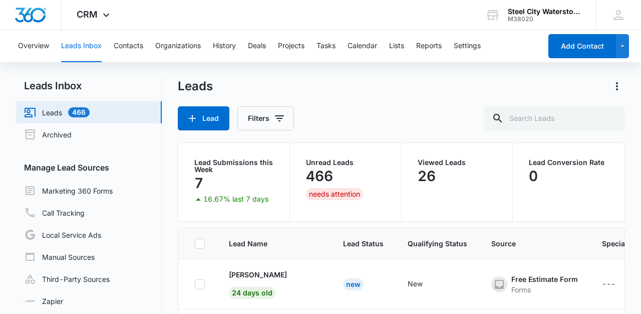
scroll to position [700, 0]
click at [219, 273] on td "[PERSON_NAME] 34 days old" at bounding box center [274, 286] width 114 height 50
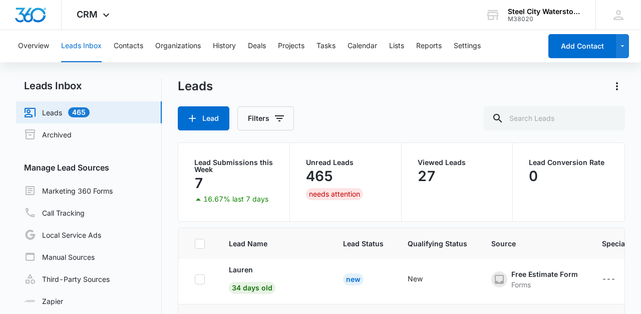
scroll to position [653, 0]
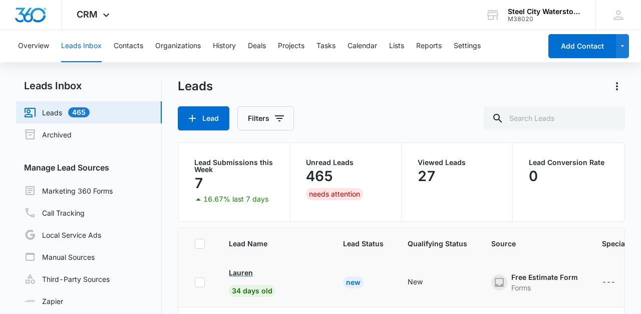
click at [245, 274] on p "Lauren" at bounding box center [241, 272] width 24 height 11
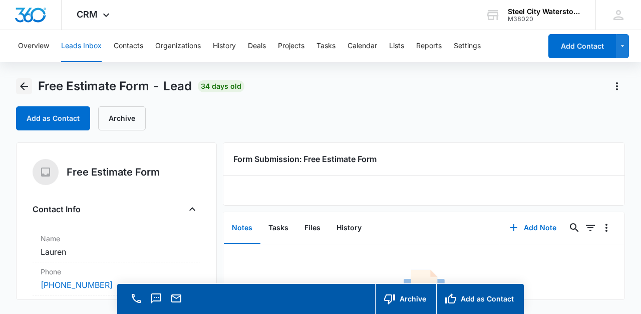
click at [25, 83] on icon "Back" at bounding box center [24, 86] width 12 height 12
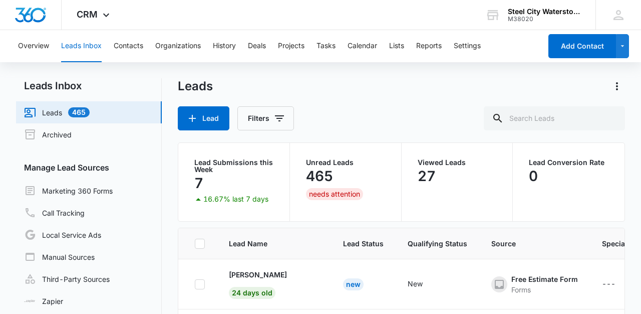
scroll to position [653, 0]
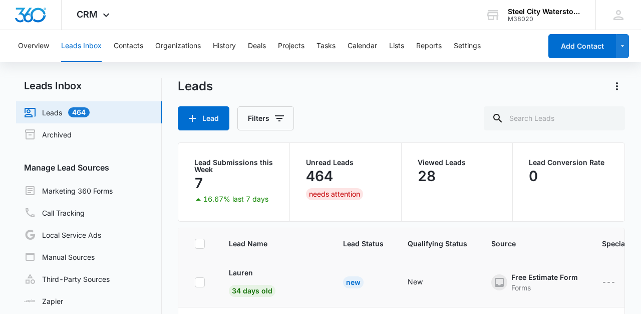
click at [217, 274] on td "Lauren 34 days old" at bounding box center [274, 282] width 114 height 50
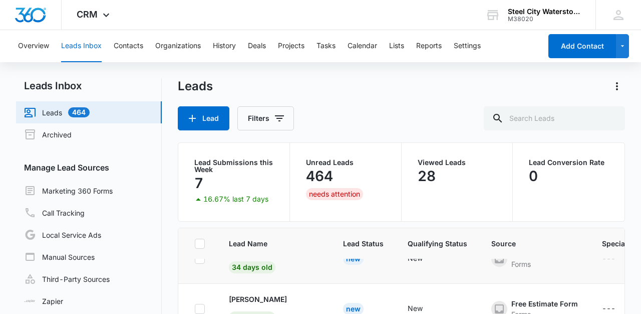
scroll to position [579, 0]
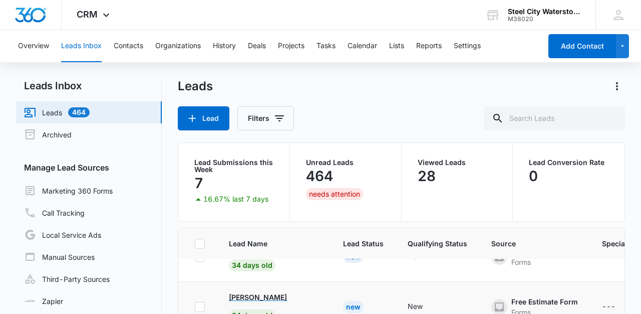
click at [261, 297] on p "[PERSON_NAME]" at bounding box center [258, 297] width 58 height 11
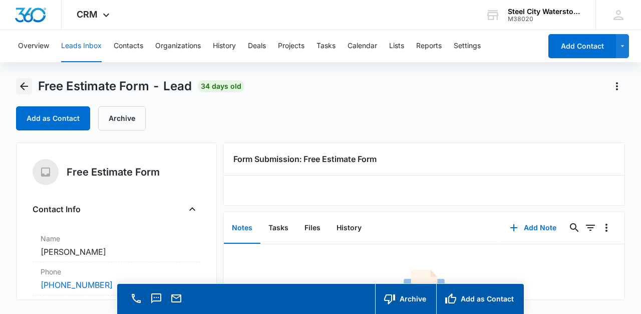
click at [24, 84] on icon "Back" at bounding box center [24, 86] width 12 height 12
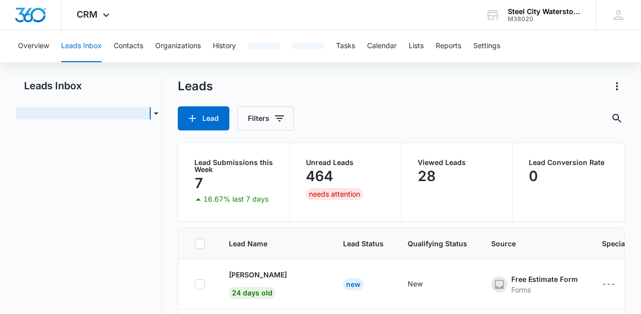
scroll to position [579, 0]
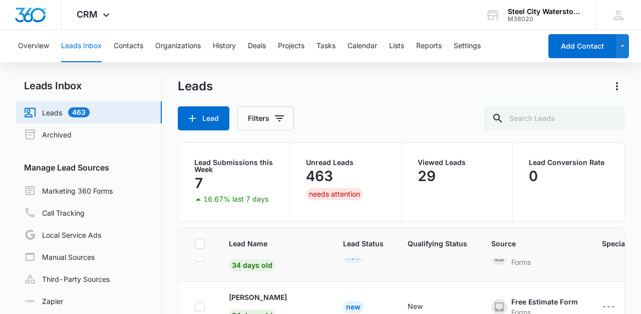
click at [211, 272] on td at bounding box center [197, 257] width 39 height 50
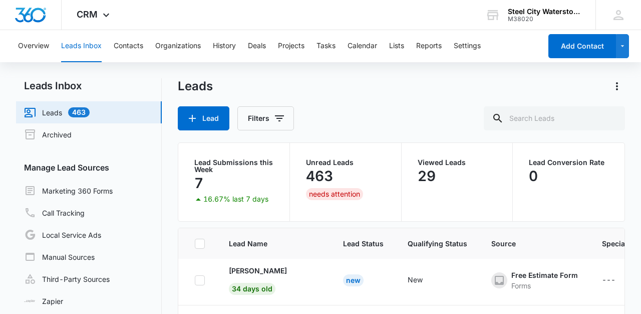
scroll to position [558, 0]
click at [240, 267] on p "[PERSON_NAME]" at bounding box center [258, 268] width 58 height 11
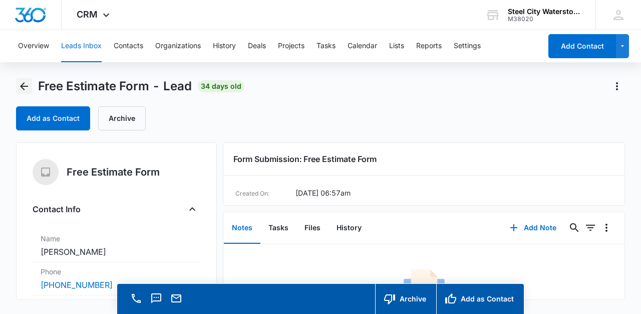
click at [26, 87] on icon "Back" at bounding box center [24, 86] width 8 height 8
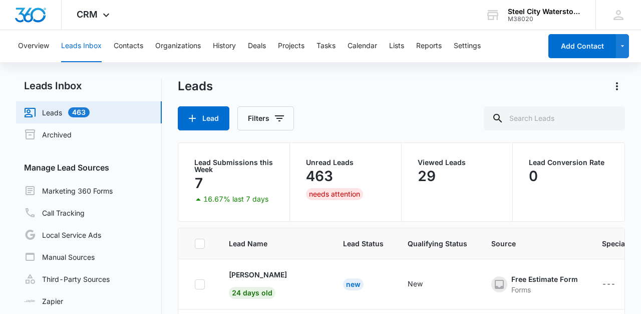
scroll to position [558, 0]
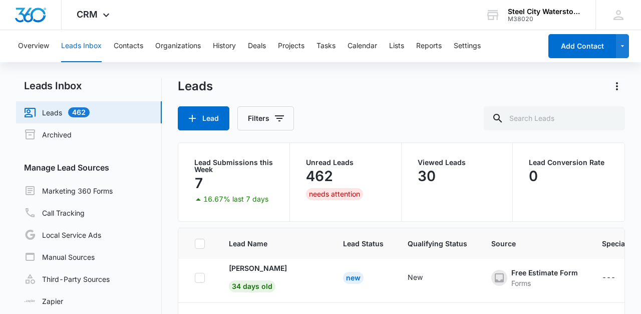
click at [219, 255] on th "Lead Name" at bounding box center [274, 243] width 114 height 31
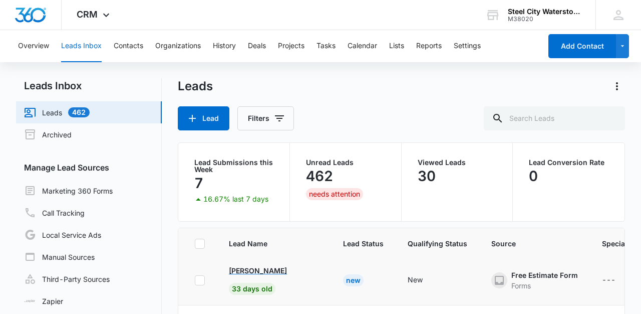
click at [248, 270] on p "[PERSON_NAME]" at bounding box center [258, 270] width 58 height 11
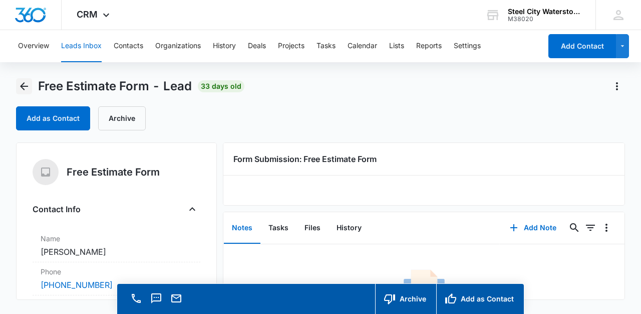
click at [26, 85] on icon "Back" at bounding box center [24, 86] width 12 height 12
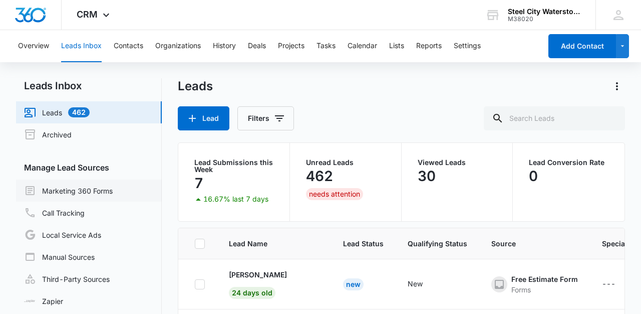
scroll to position [505, 0]
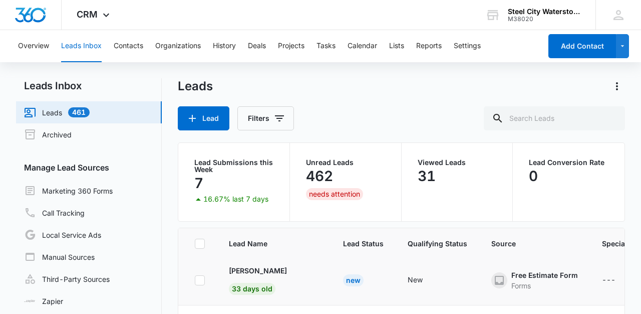
click at [215, 267] on td at bounding box center [197, 280] width 39 height 50
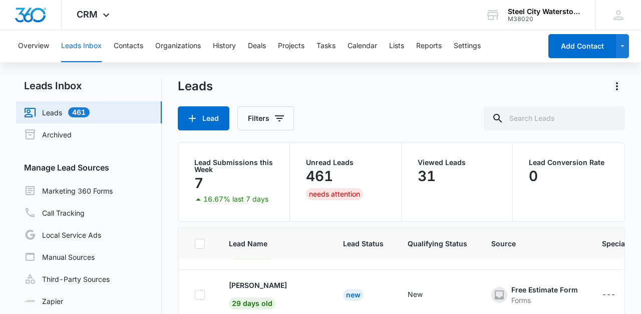
scroll to position [437, 0]
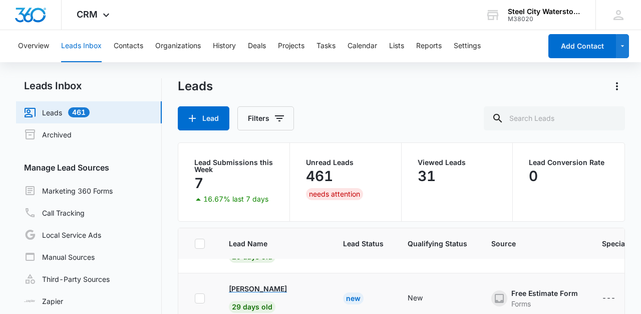
click at [260, 288] on p "[PERSON_NAME]" at bounding box center [258, 288] width 58 height 11
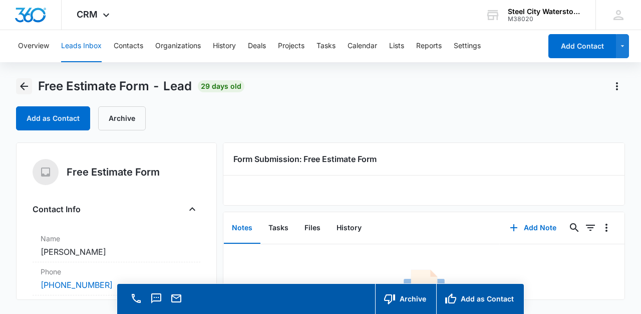
click at [22, 90] on icon "Back" at bounding box center [24, 86] width 12 height 12
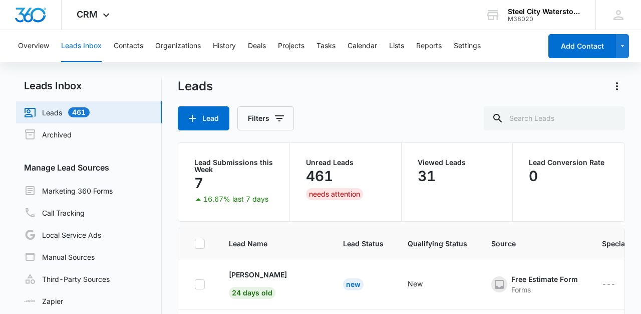
scroll to position [437, 0]
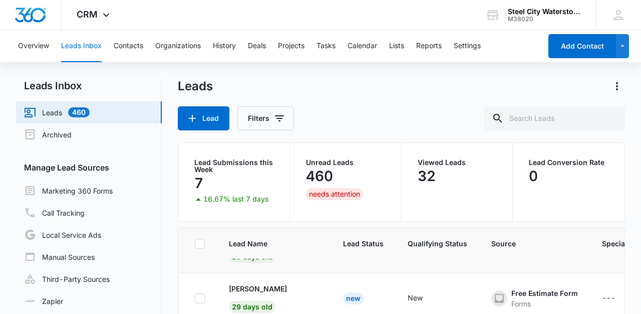
click at [216, 264] on td at bounding box center [197, 248] width 39 height 50
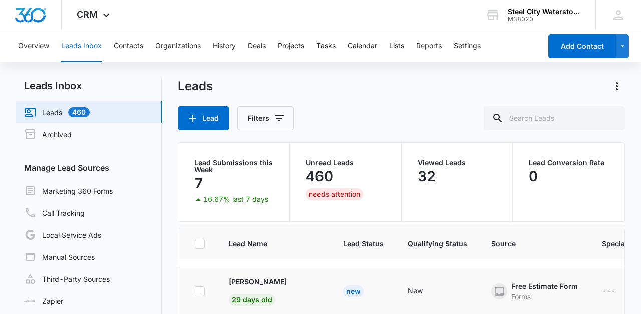
scroll to position [393, 0]
click at [256, 280] on p "[PERSON_NAME]" at bounding box center [258, 282] width 58 height 11
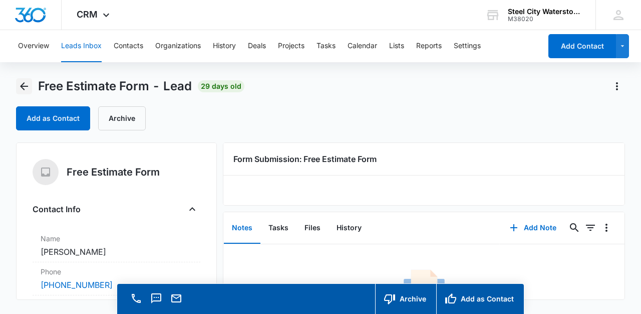
click at [26, 85] on icon "Back" at bounding box center [24, 86] width 12 height 12
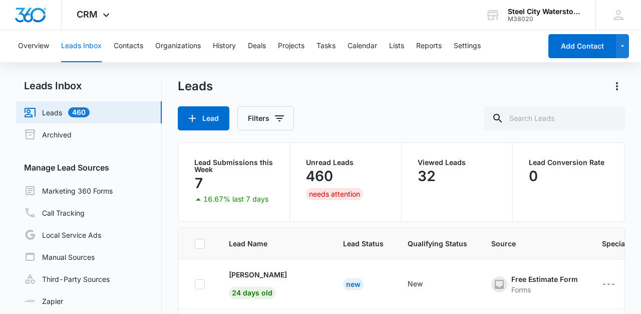
scroll to position [393, 0]
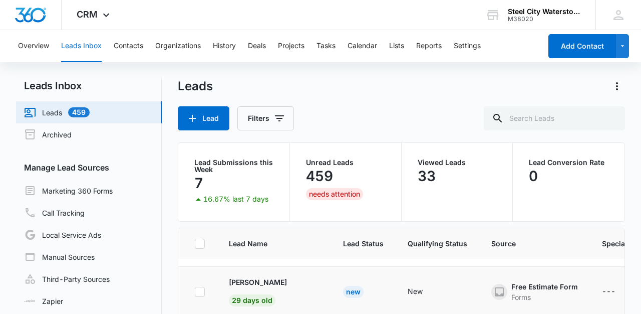
click at [217, 272] on td "[PERSON_NAME] 29 days old" at bounding box center [274, 292] width 114 height 50
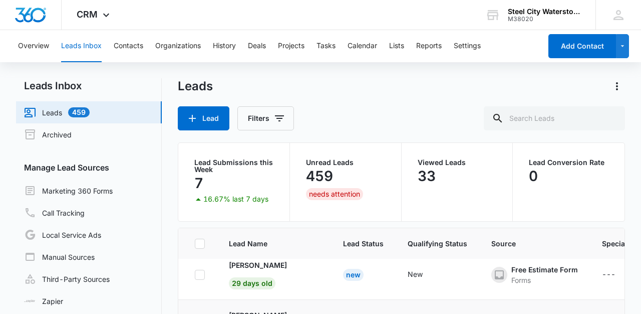
scroll to position [358, 0]
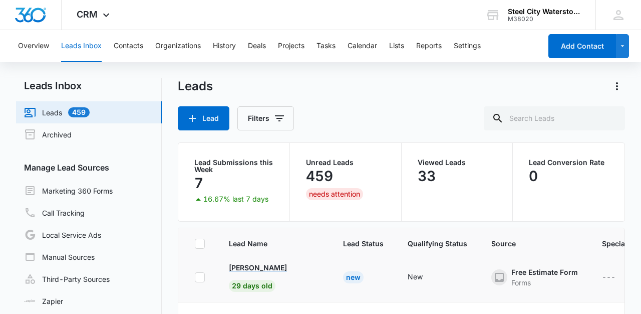
click at [252, 268] on p "[PERSON_NAME]" at bounding box center [258, 267] width 58 height 11
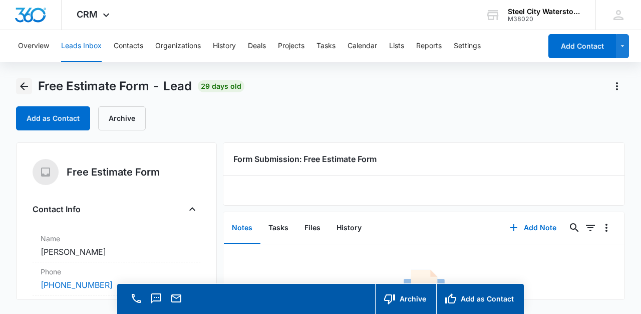
click at [23, 83] on icon "Back" at bounding box center [24, 86] width 12 height 12
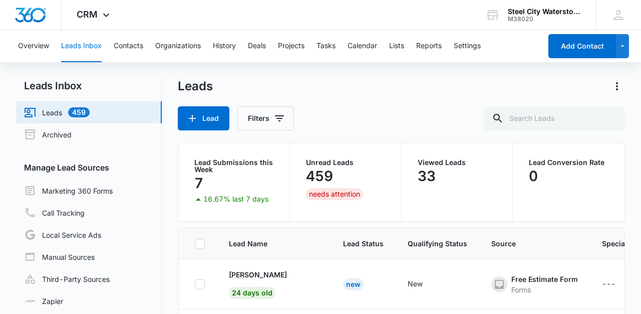
scroll to position [358, 0]
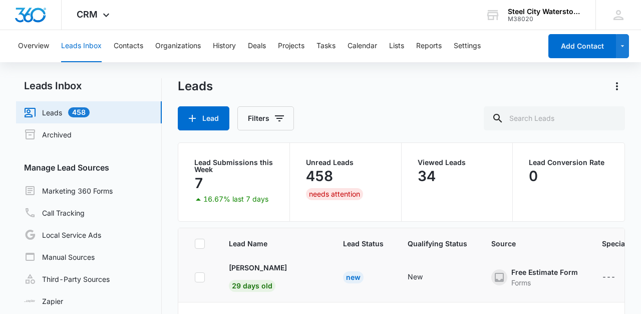
click at [213, 269] on td at bounding box center [197, 277] width 39 height 50
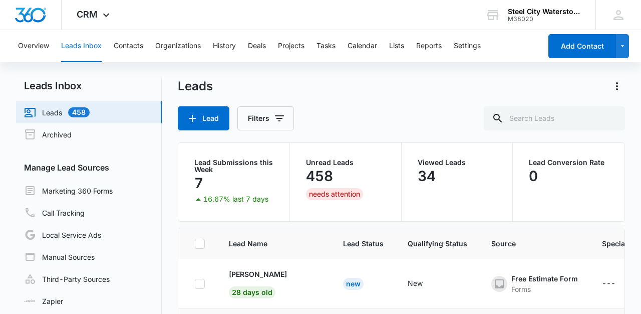
scroll to position [299, 0]
click at [263, 275] on p "[PERSON_NAME]" at bounding box center [258, 276] width 58 height 11
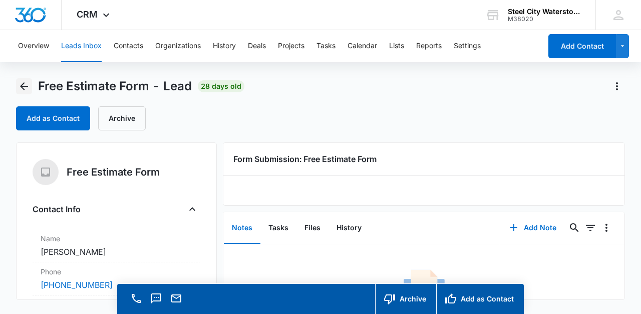
click at [26, 84] on icon "Back" at bounding box center [24, 86] width 12 height 12
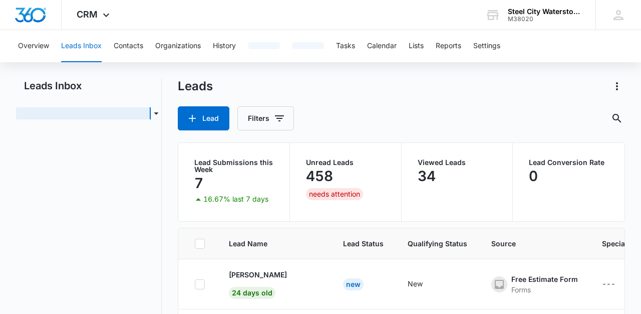
scroll to position [299, 0]
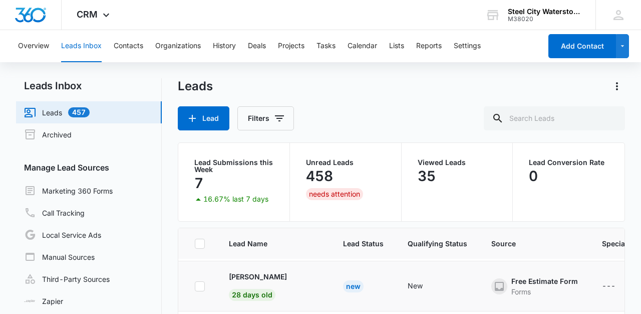
click at [222, 262] on td "[PERSON_NAME] 28 days old" at bounding box center [274, 286] width 114 height 50
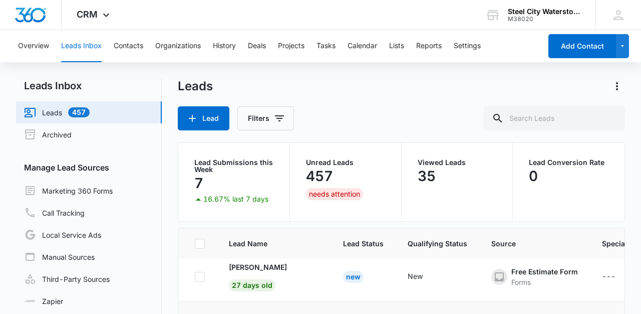
scroll to position [257, 0]
click at [254, 269] on p "[PERSON_NAME]" at bounding box center [258, 268] width 58 height 11
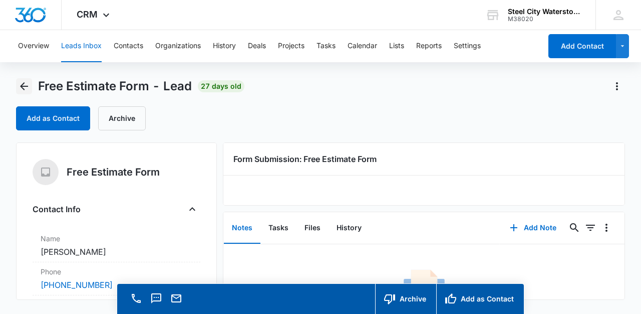
click at [24, 86] on icon "Back" at bounding box center [24, 86] width 8 height 8
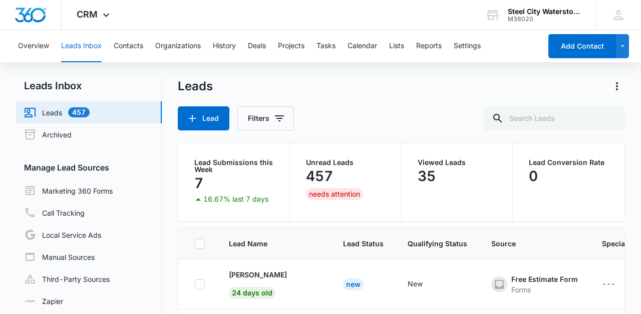
scroll to position [257, 0]
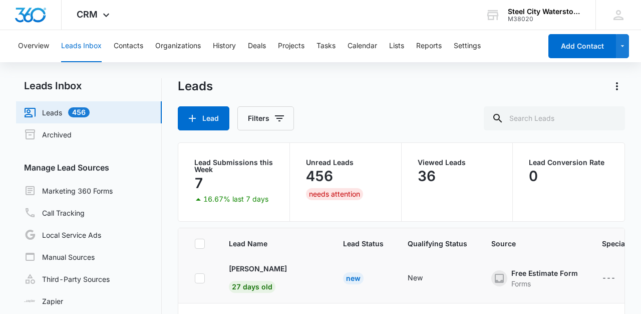
click at [217, 264] on td "[PERSON_NAME] 27 days old" at bounding box center [274, 278] width 114 height 50
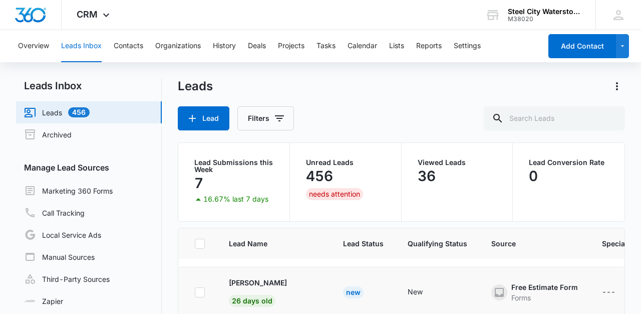
scroll to position [192, 0]
click at [246, 283] on p "[PERSON_NAME]" at bounding box center [258, 283] width 58 height 11
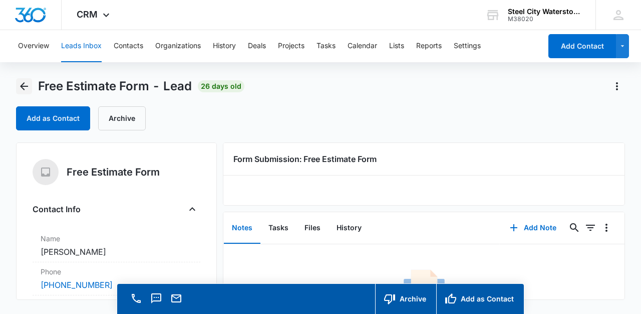
click at [25, 88] on icon "Back" at bounding box center [24, 86] width 12 height 12
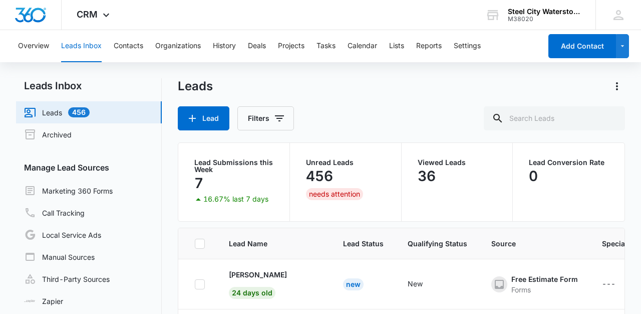
scroll to position [192, 0]
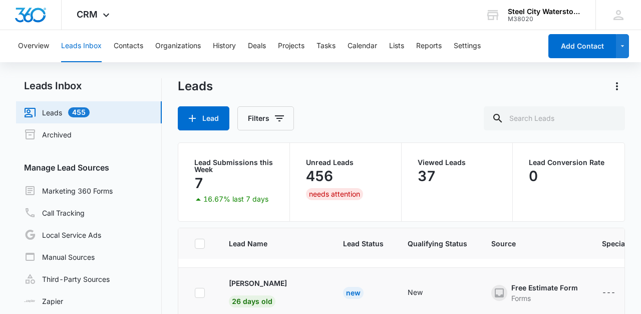
click at [218, 270] on td "[PERSON_NAME] 26 days old" at bounding box center [274, 293] width 114 height 50
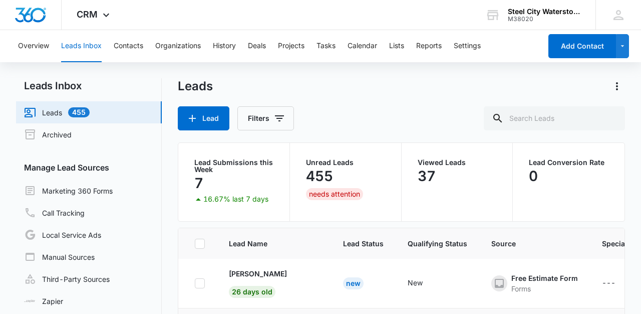
scroll to position [149, 0]
click at [247, 276] on p "[PERSON_NAME]" at bounding box center [258, 275] width 58 height 11
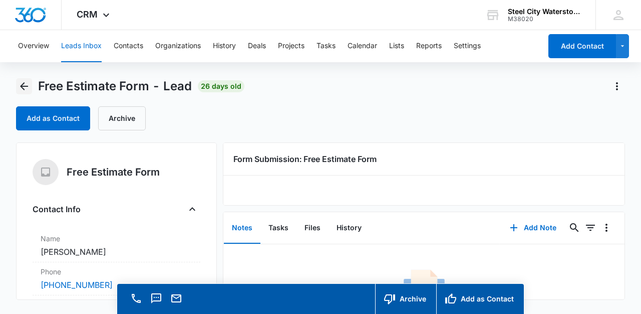
click at [24, 85] on icon "Back" at bounding box center [24, 86] width 12 height 12
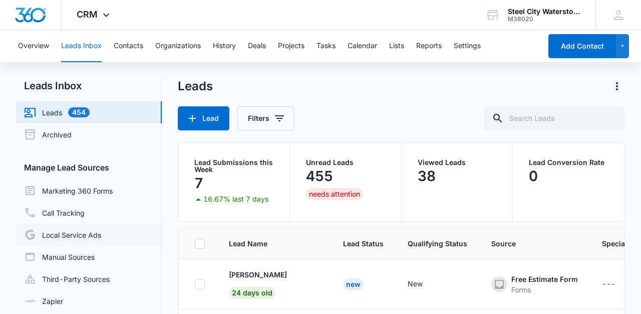
scroll to position [149, 0]
click at [221, 278] on td "[PERSON_NAME] 26 days old" at bounding box center [274, 285] width 114 height 50
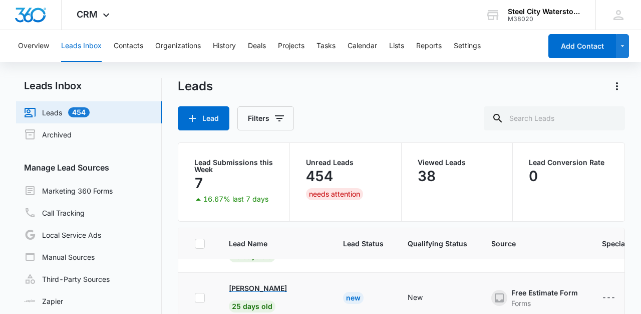
click at [256, 287] on p "[PERSON_NAME]" at bounding box center [258, 288] width 58 height 11
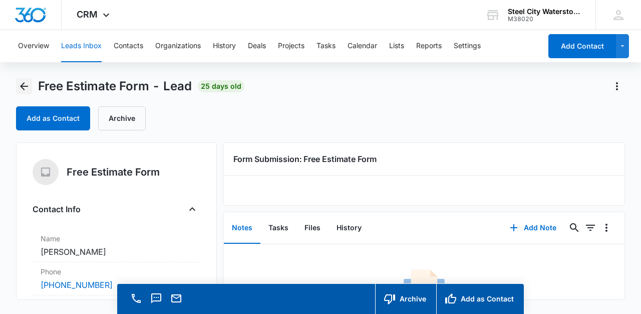
click at [23, 87] on icon "Back" at bounding box center [24, 86] width 8 height 8
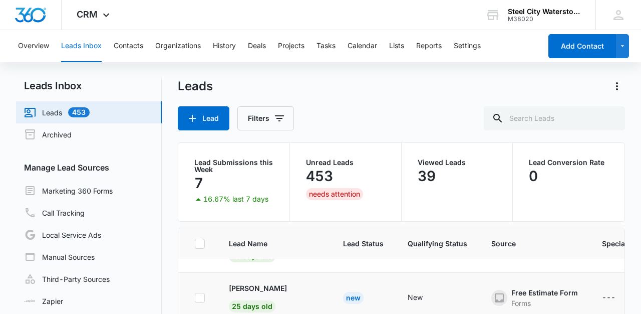
click at [217, 276] on td "[PERSON_NAME] 25 days old" at bounding box center [274, 298] width 114 height 50
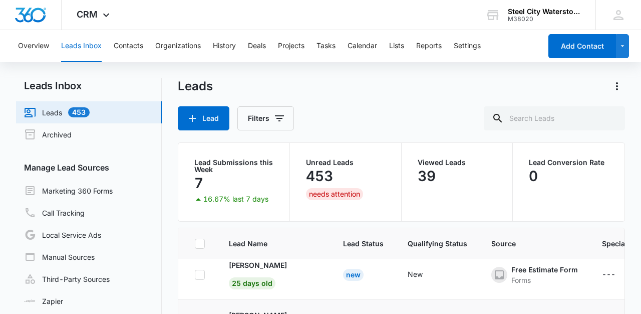
scroll to position [58, 0]
click at [249, 267] on p "[PERSON_NAME]" at bounding box center [258, 266] width 58 height 11
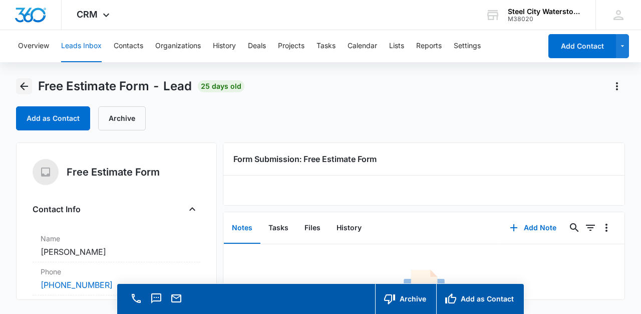
click at [25, 85] on icon "Back" at bounding box center [24, 86] width 12 height 12
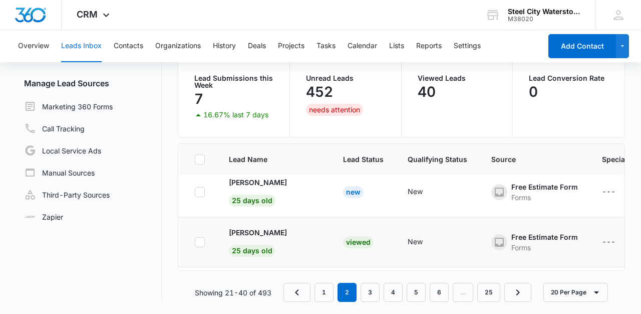
scroll to position [84, 0]
click at [217, 180] on td "[PERSON_NAME] 25 days old" at bounding box center [274, 192] width 114 height 50
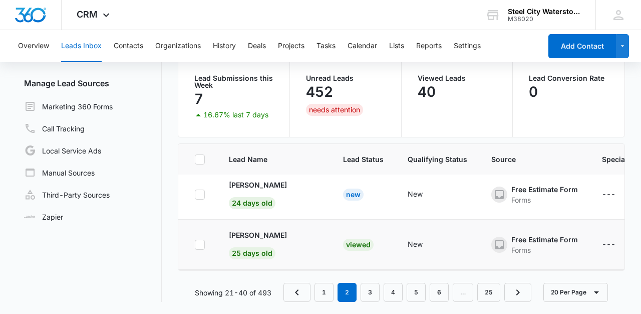
scroll to position [0, 0]
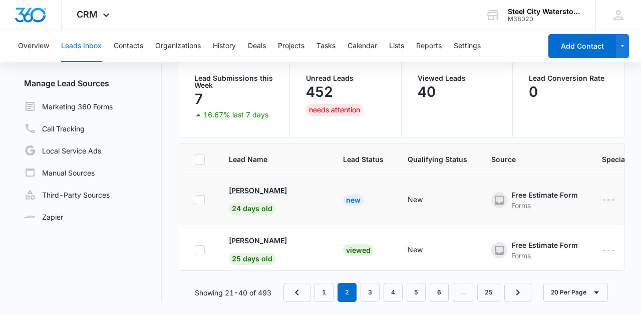
click at [265, 187] on p "[PERSON_NAME]" at bounding box center [258, 190] width 58 height 11
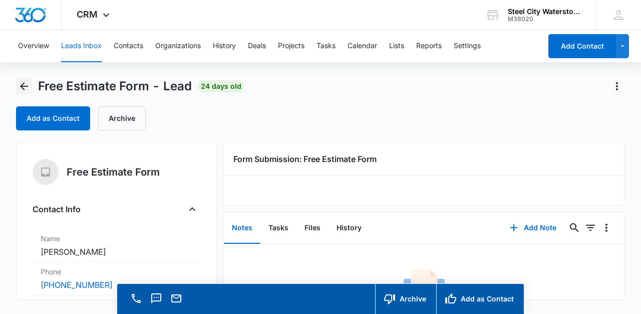
click at [24, 84] on icon "Back" at bounding box center [24, 86] width 8 height 8
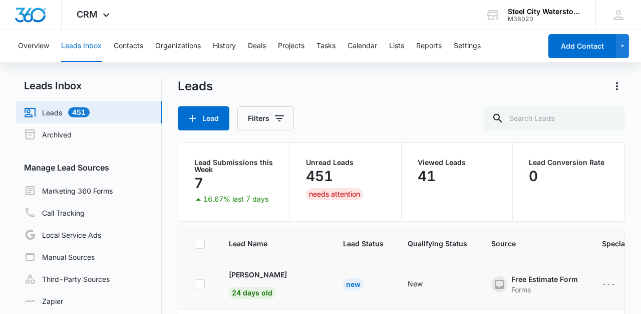
click at [218, 265] on td "[PERSON_NAME] 24 days old" at bounding box center [274, 284] width 114 height 50
click at [218, 274] on td "[PERSON_NAME] 24 days old" at bounding box center [274, 284] width 114 height 50
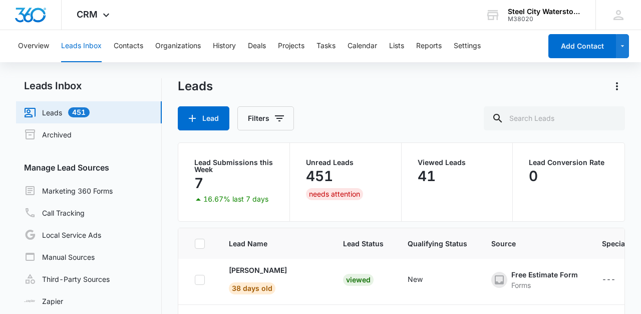
scroll to position [907, 0]
click at [229, 181] on div "7" at bounding box center [233, 183] width 79 height 20
click at [208, 177] on div "7" at bounding box center [233, 183] width 79 height 20
click at [171, 267] on div "Leads Inbox Leads 451 Archived Manage Lead Sources Marketing 360 Forms Call Tra…" at bounding box center [320, 232] width 609 height 308
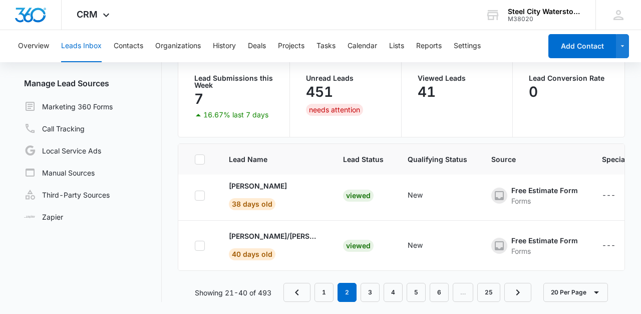
scroll to position [84, 0]
click at [319, 289] on link "1" at bounding box center [324, 292] width 19 height 19
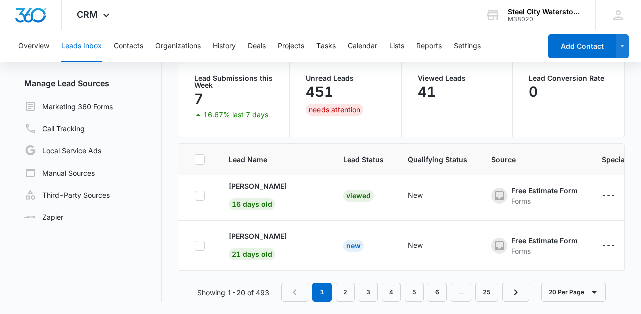
scroll to position [0, 0]
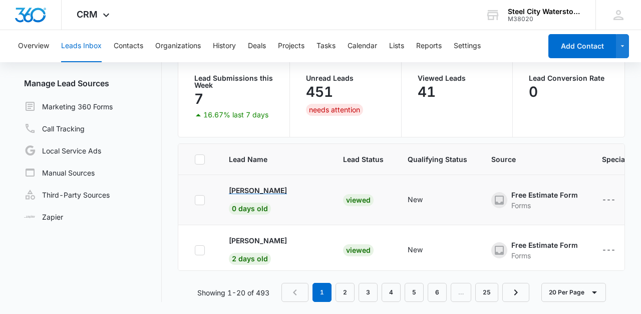
click at [251, 186] on p "[PERSON_NAME]" at bounding box center [258, 190] width 58 height 11
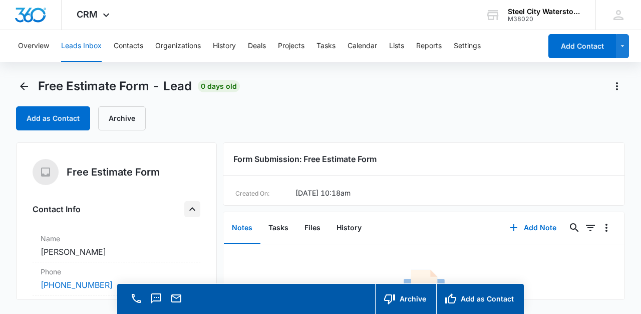
click at [193, 211] on icon "Close" at bounding box center [192, 209] width 12 height 12
click at [194, 244] on icon "Close" at bounding box center [192, 242] width 12 height 12
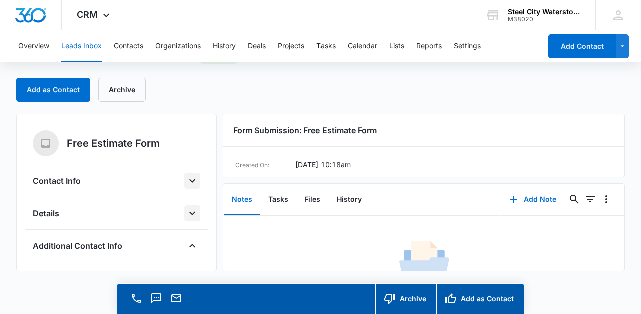
scroll to position [29, 0]
click at [191, 207] on icon "Open" at bounding box center [192, 213] width 12 height 12
click at [192, 180] on icon "Open" at bounding box center [192, 181] width 6 height 4
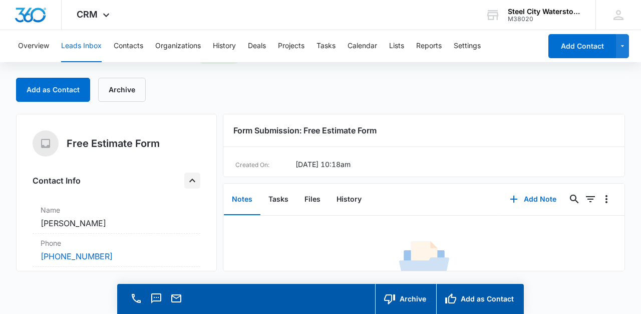
click at [22, 260] on div "Free Estimate Form Contact Info Name Cancel Save Changes [PERSON_NAME] Phone Ca…" at bounding box center [116, 192] width 201 height 157
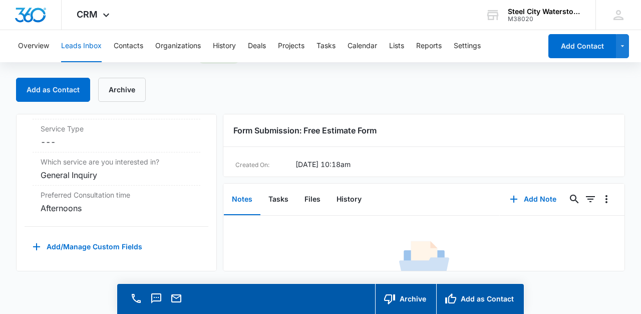
scroll to position [1253, 0]
click at [242, 198] on button "Notes" at bounding box center [242, 199] width 37 height 31
click at [83, 45] on button "Leads Inbox" at bounding box center [81, 46] width 41 height 32
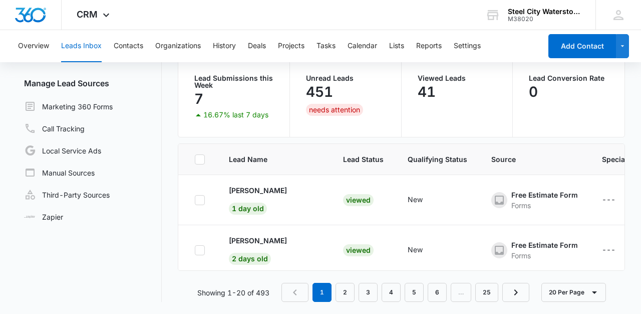
scroll to position [84, 0]
click at [186, 258] on td at bounding box center [197, 250] width 39 height 50
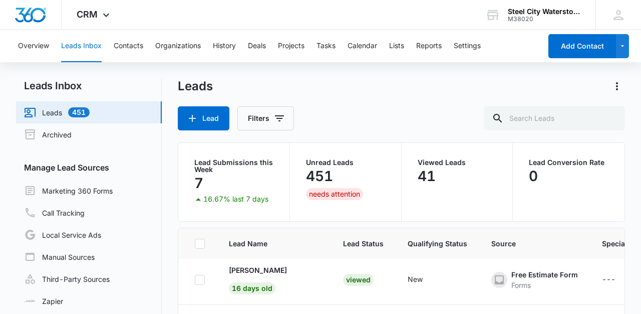
scroll to position [0, 0]
click at [171, 272] on div "Leads Inbox Leads 451 Archived Manage Lead Sources Marketing 360 Forms Call Tra…" at bounding box center [320, 232] width 609 height 308
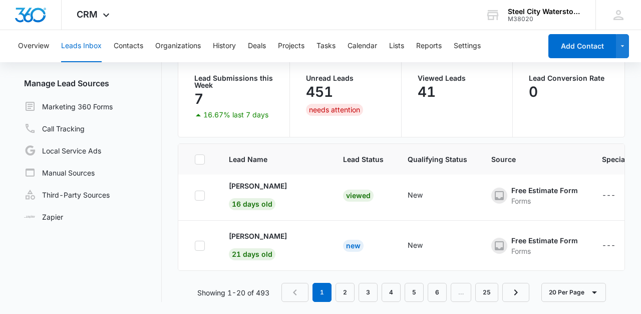
scroll to position [84, 0]
click at [259, 237] on p "[PERSON_NAME]" at bounding box center [258, 236] width 58 height 11
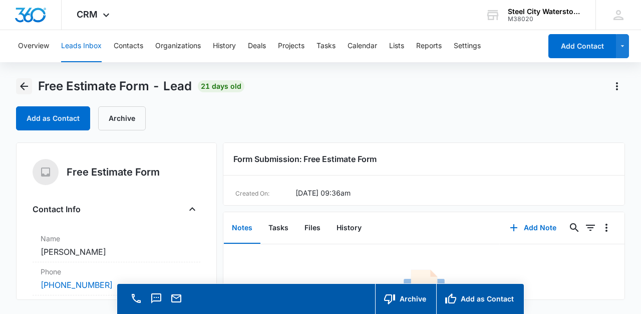
click at [21, 86] on icon "Back" at bounding box center [24, 86] width 8 height 8
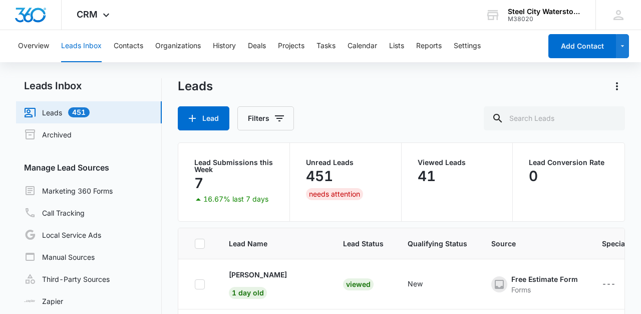
scroll to position [907, 0]
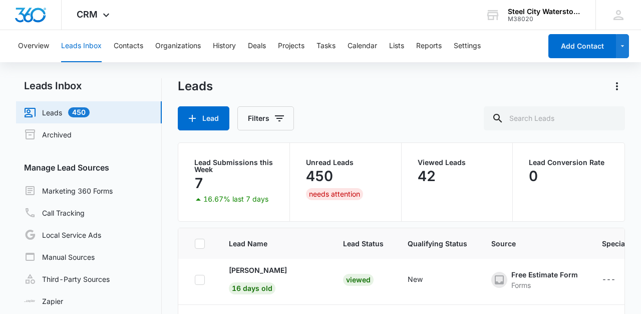
click at [171, 263] on div "Leads Inbox Leads 450 Archived Manage Lead Sources Marketing 360 Forms Call Tra…" at bounding box center [320, 232] width 609 height 308
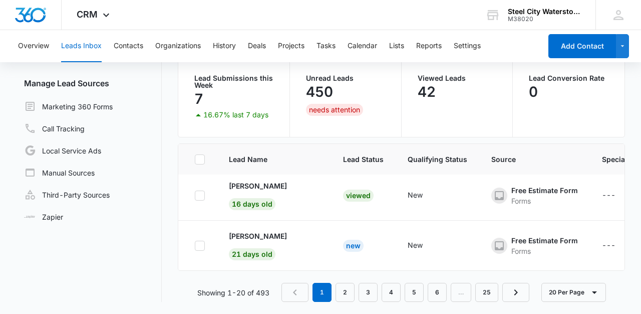
scroll to position [84, 0]
click at [182, 233] on td at bounding box center [197, 245] width 39 height 50
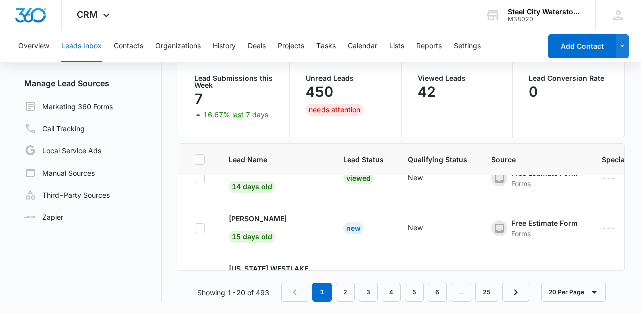
scroll to position [673, 0]
click at [260, 216] on p "[PERSON_NAME]" at bounding box center [258, 218] width 58 height 11
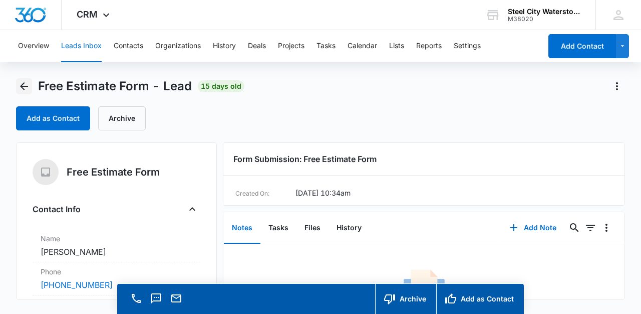
click at [28, 85] on icon "Back" at bounding box center [24, 86] width 12 height 12
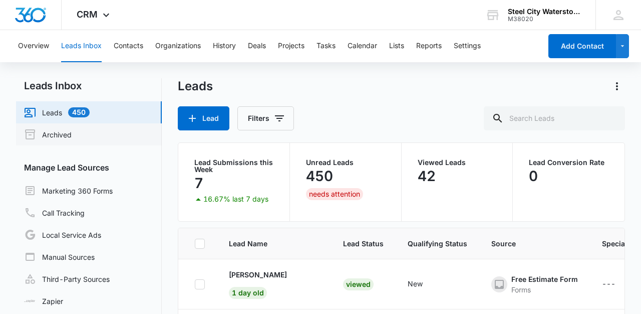
scroll to position [673, 0]
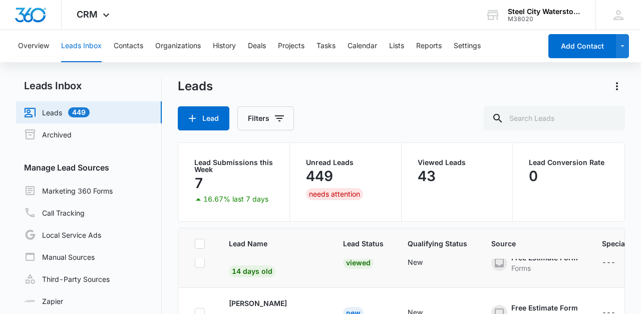
click at [183, 267] on td at bounding box center [197, 263] width 39 height 50
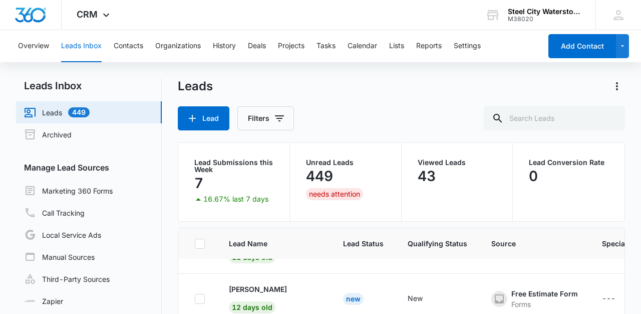
scroll to position [529, 0]
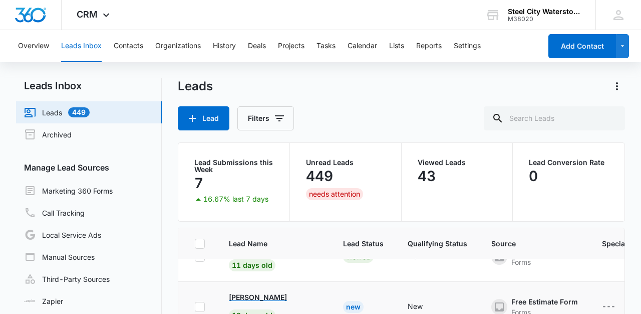
click at [259, 295] on p "[PERSON_NAME]" at bounding box center [258, 297] width 58 height 11
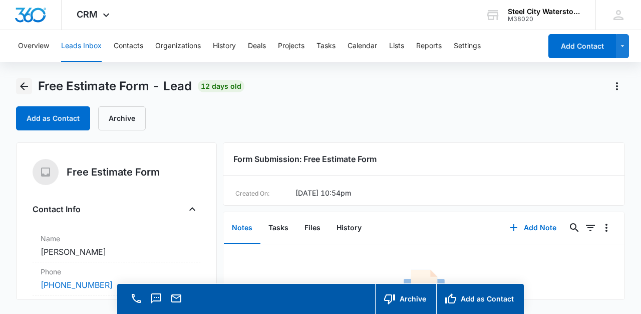
click at [24, 85] on icon "Back" at bounding box center [24, 86] width 12 height 12
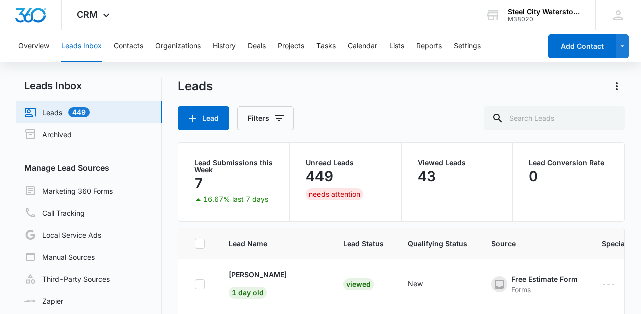
scroll to position [529, 0]
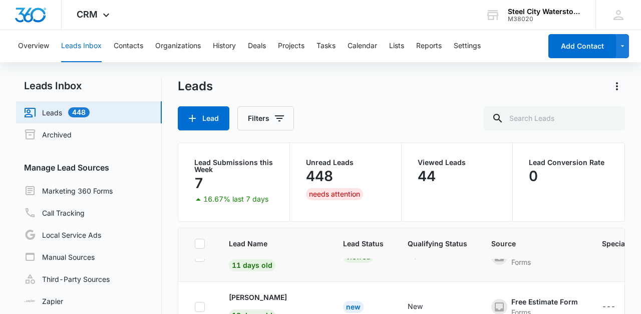
click at [183, 275] on td at bounding box center [197, 257] width 39 height 50
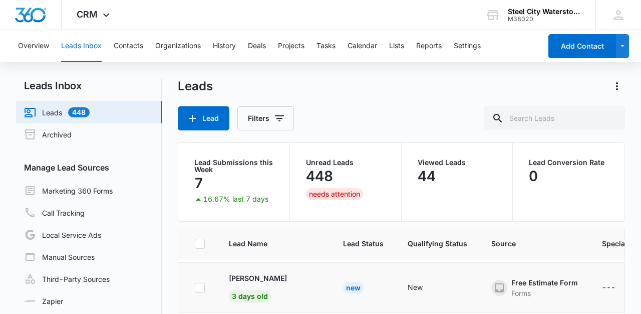
scroll to position [95, 0]
click at [263, 279] on p "[PERSON_NAME]" at bounding box center [258, 279] width 58 height 11
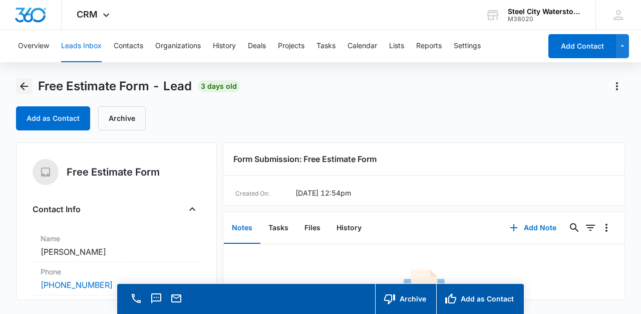
click at [23, 86] on icon "Back" at bounding box center [24, 86] width 8 height 8
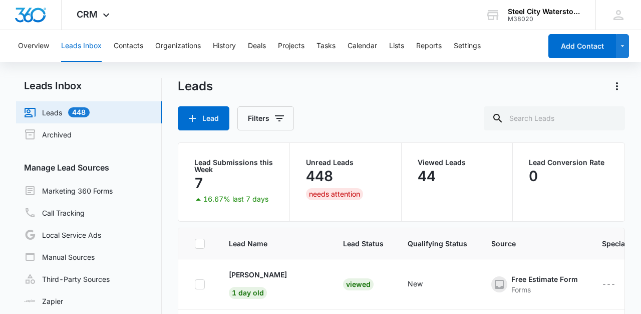
scroll to position [95, 0]
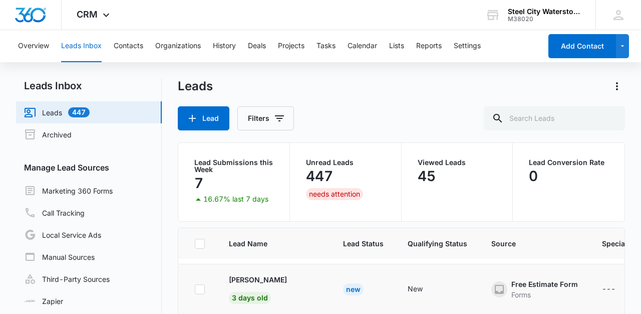
click at [184, 284] on td at bounding box center [197, 289] width 39 height 50
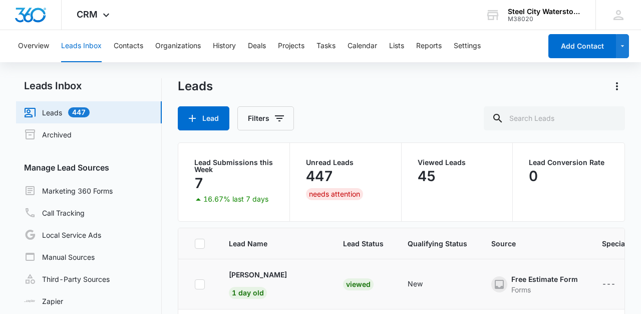
scroll to position [0, 0]
click at [255, 275] on p "[PERSON_NAME]" at bounding box center [258, 274] width 58 height 11
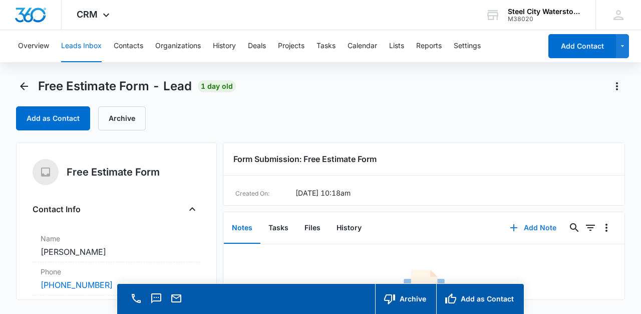
click at [543, 226] on button "Add Note" at bounding box center [533, 227] width 67 height 24
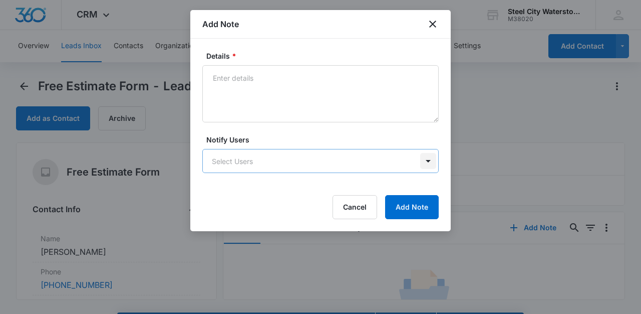
click at [428, 162] on body "CRM Apps Reputation Websites Forms CRM Email Social POS Content Ads Intelligenc…" at bounding box center [320, 171] width 641 height 342
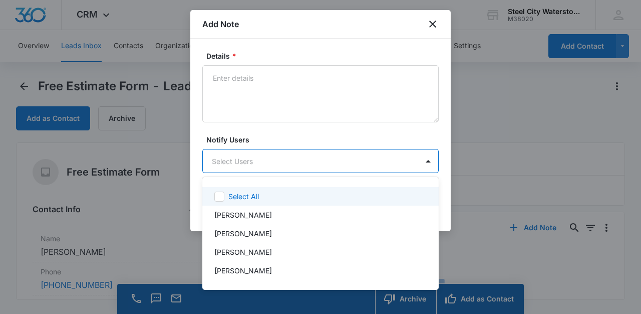
click at [217, 76] on div at bounding box center [320, 157] width 641 height 314
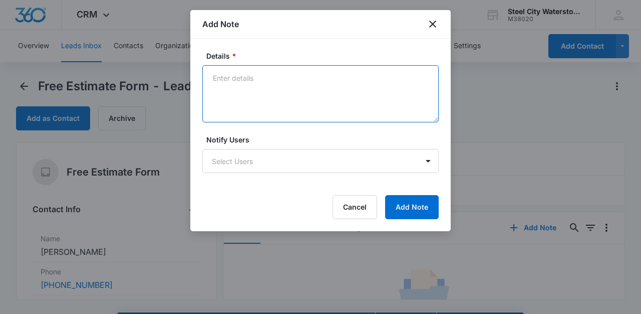
click at [216, 80] on textarea "Details *" at bounding box center [320, 93] width 237 height 57
type textarea "appt. [DATE] Noon"
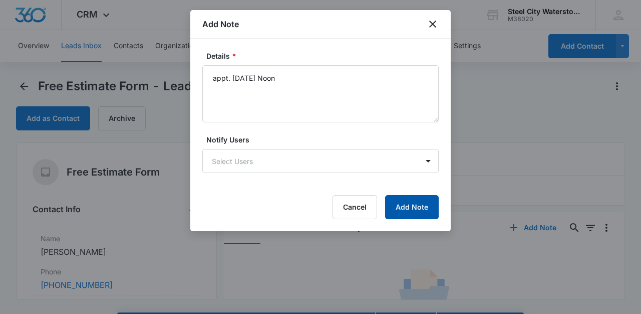
click at [411, 201] on button "Add Note" at bounding box center [412, 207] width 54 height 24
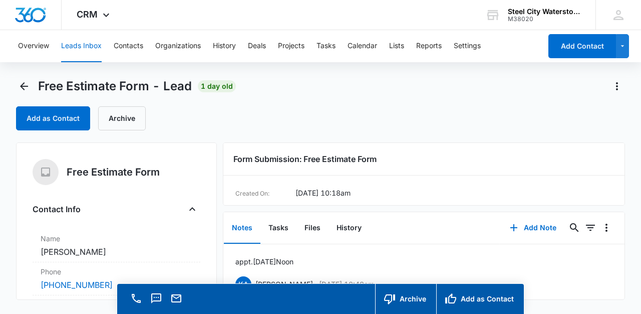
click at [209, 265] on div "Free Estimate Form Contact Info Name Cancel Save Changes [PERSON_NAME] Phone Ca…" at bounding box center [116, 220] width 201 height 157
click at [229, 135] on div "Free Estimate Form - Lead 1 day old Add as Contact Archive" at bounding box center [320, 110] width 609 height 64
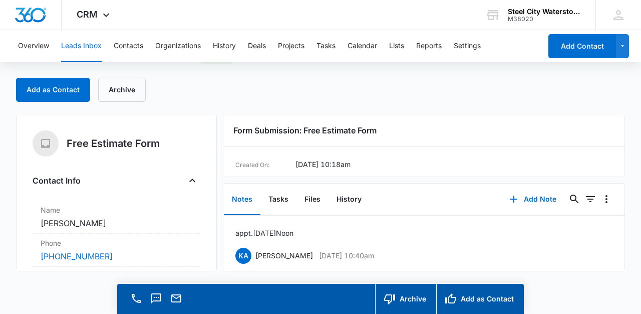
scroll to position [29, 0]
click at [92, 44] on button "Leads Inbox" at bounding box center [81, 46] width 41 height 32
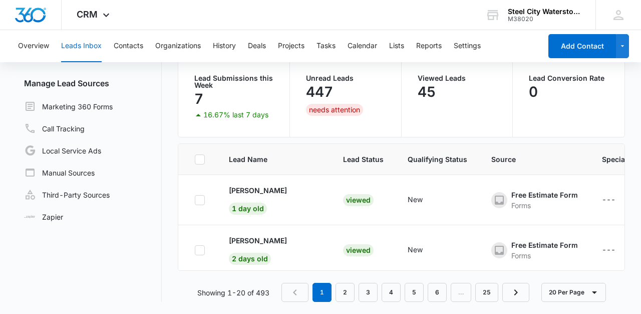
scroll to position [84, 0]
click at [181, 256] on td at bounding box center [197, 250] width 39 height 50
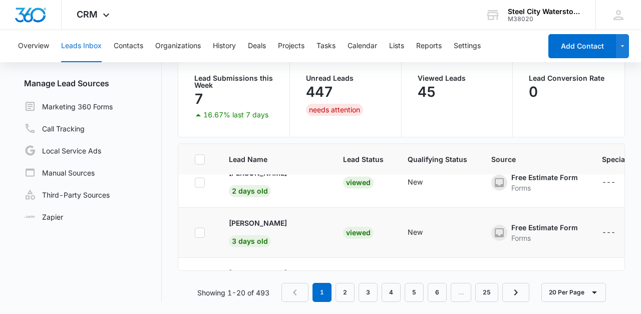
scroll to position [75, 0]
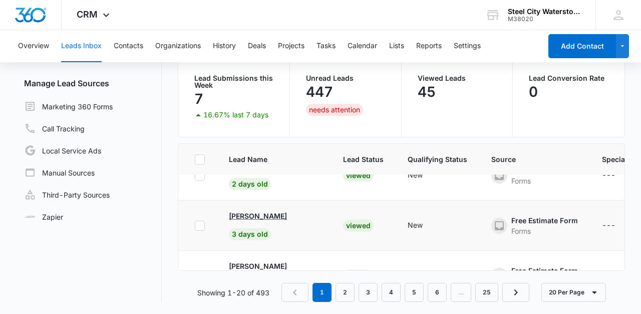
click at [267, 215] on p "[PERSON_NAME]" at bounding box center [258, 215] width 58 height 11
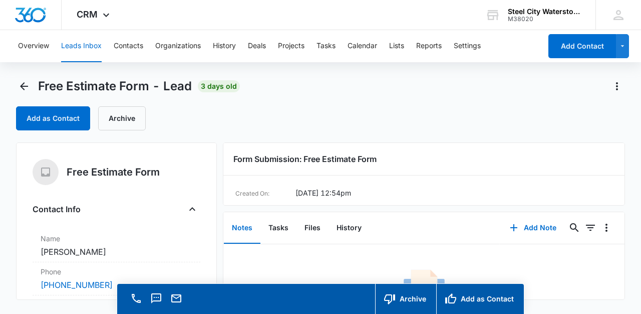
click at [245, 258] on div "No Results Try adjusting your search or filters to find what you’re looking for." at bounding box center [424, 304] width 401 height 121
click at [543, 227] on button "Add Note" at bounding box center [533, 227] width 67 height 24
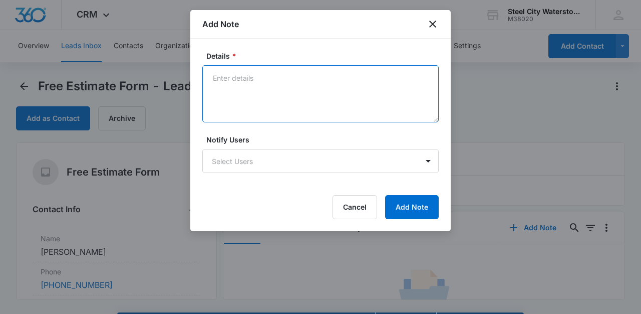
click at [217, 82] on textarea "Details *" at bounding box center [320, 93] width 237 height 57
type textarea "Appt. [DATE] 10:30am"
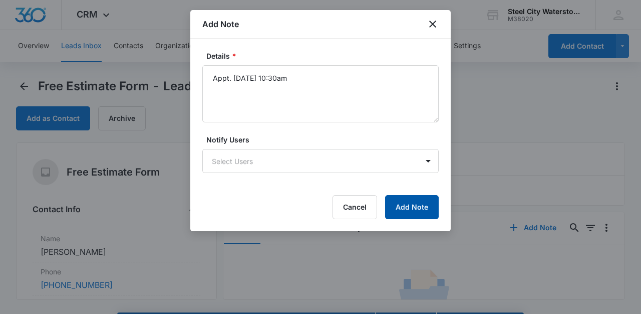
click at [412, 204] on button "Add Note" at bounding box center [412, 207] width 54 height 24
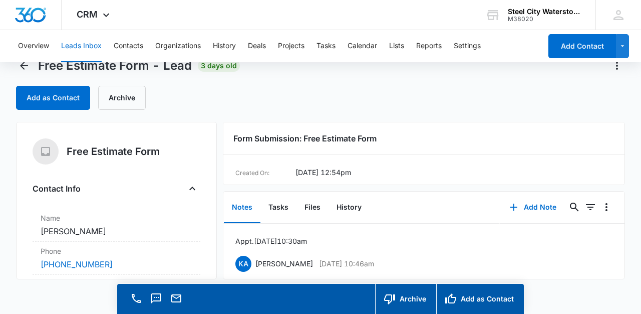
scroll to position [31, 0]
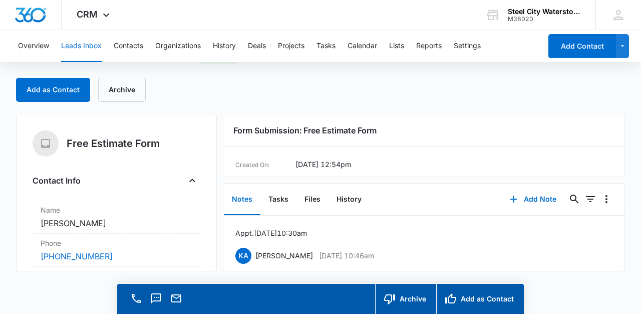
click at [90, 40] on button "Leads Inbox" at bounding box center [81, 46] width 41 height 32
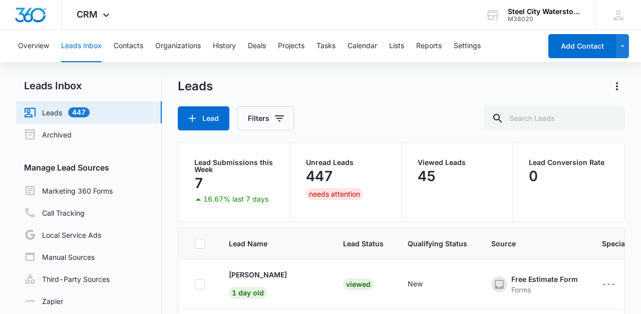
scroll to position [75, 0]
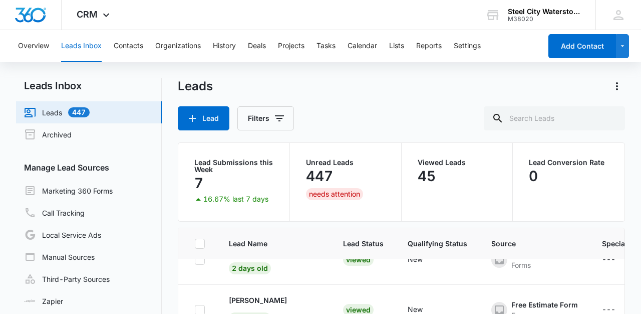
click at [173, 275] on div "Leads Inbox Leads 447 Archived Manage Lead Sources Marketing 360 Forms Call Tra…" at bounding box center [320, 232] width 609 height 308
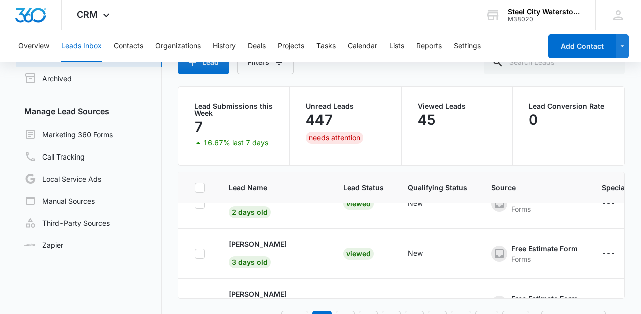
scroll to position [85, 0]
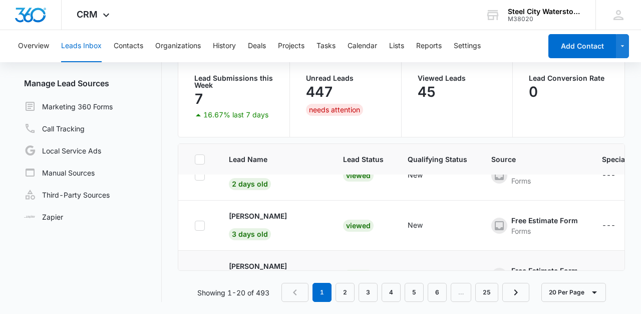
click at [188, 259] on td at bounding box center [197, 276] width 39 height 50
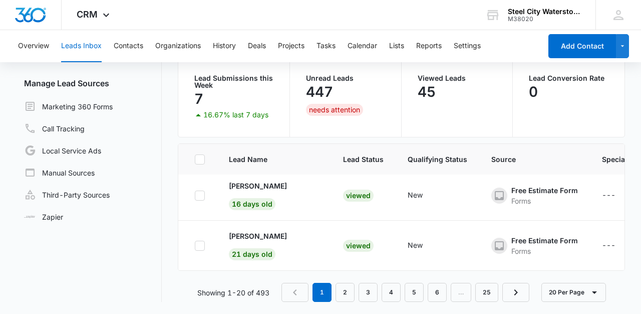
scroll to position [907, 0]
click at [436, 192] on icon "- - Select to Edit Field" at bounding box center [434, 195] width 9 height 9
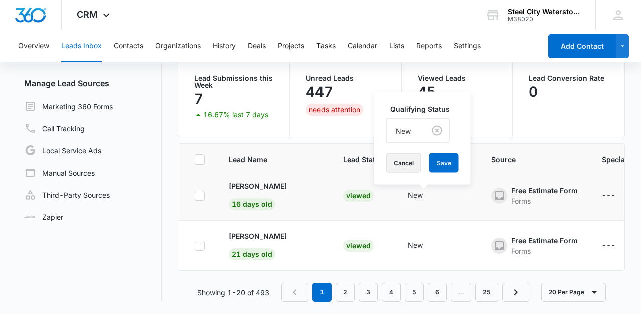
click at [401, 161] on button "Cancel" at bounding box center [403, 162] width 35 height 19
click at [434, 195] on icon "- - Select to Edit Field" at bounding box center [435, 195] width 12 height 12
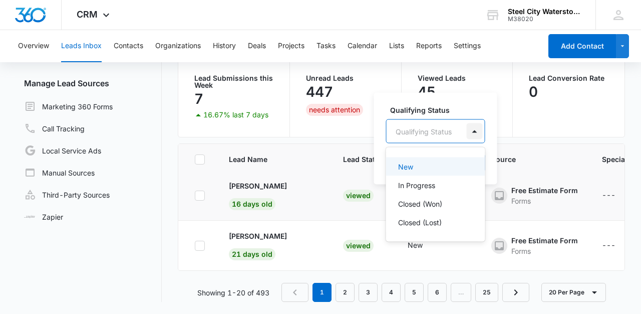
click at [477, 129] on div at bounding box center [475, 131] width 16 height 16
click at [444, 182] on div "In Progress" at bounding box center [434, 185] width 73 height 11
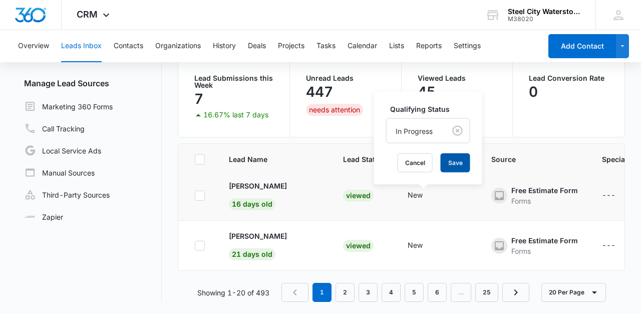
click at [454, 158] on button "Save" at bounding box center [456, 162] width 30 height 19
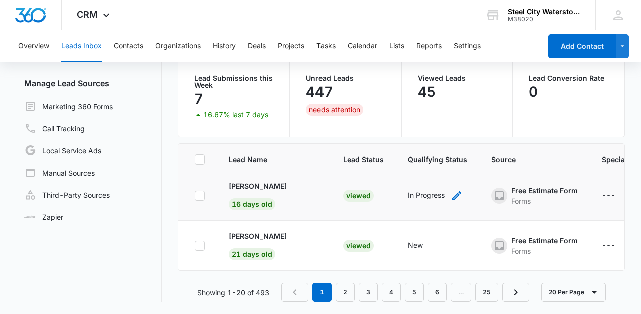
click at [456, 192] on icon "- - Select to Edit Field" at bounding box center [457, 195] width 12 height 12
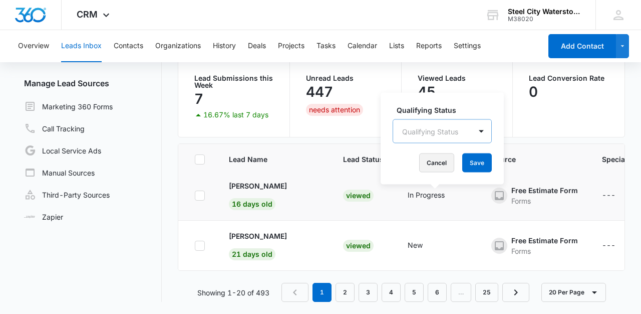
click at [443, 160] on button "Cancel" at bounding box center [436, 162] width 35 height 19
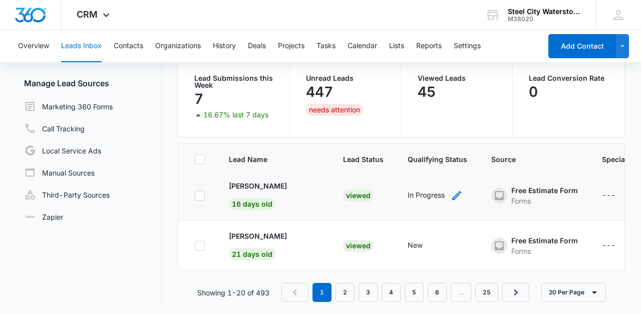
click at [456, 192] on icon "- - Select to Edit Field" at bounding box center [457, 195] width 12 height 12
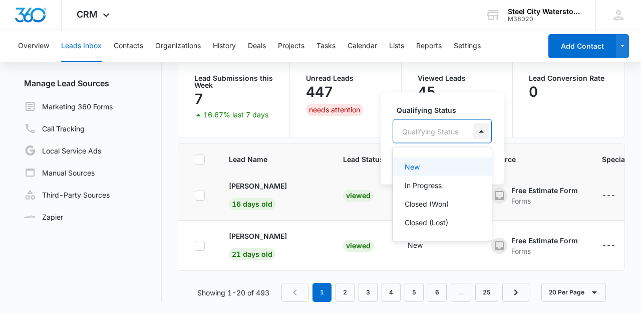
click at [481, 128] on div at bounding box center [482, 131] width 16 height 16
click at [457, 163] on div "New" at bounding box center [441, 166] width 73 height 11
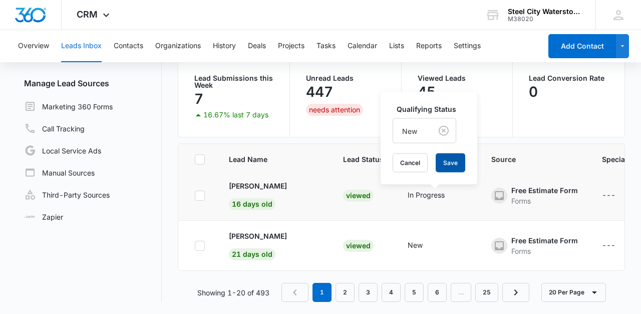
click at [454, 159] on button "Save" at bounding box center [451, 162] width 30 height 19
click at [169, 211] on div "Leads Inbox Leads 447 Archived Manage Lead Sources Marketing 360 Forms Call Tra…" at bounding box center [320, 148] width 609 height 308
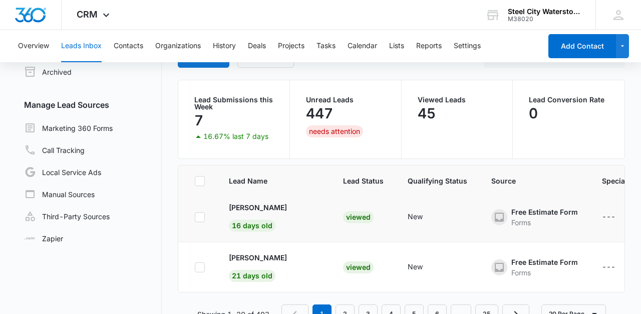
scroll to position [30, 0]
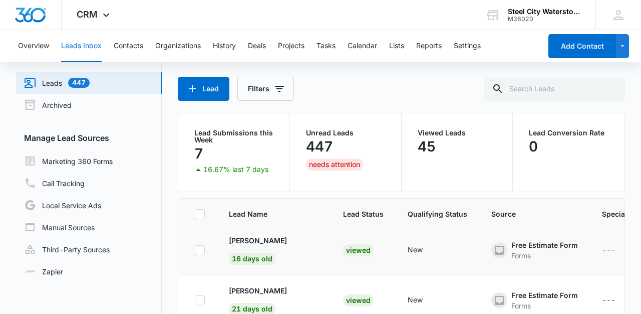
click at [182, 269] on td at bounding box center [197, 250] width 39 height 50
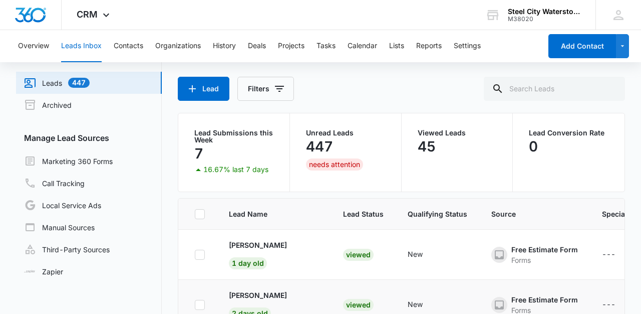
scroll to position [0, 0]
click at [131, 46] on button "Contacts" at bounding box center [129, 46] width 30 height 32
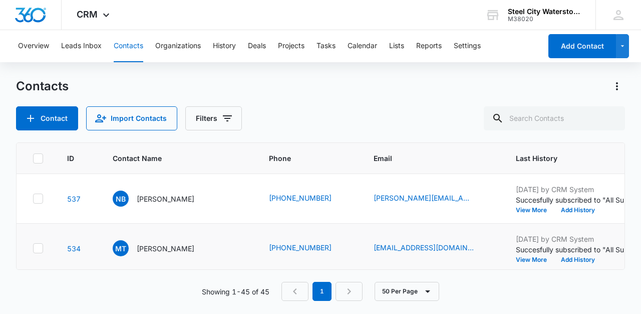
click at [26, 258] on td at bounding box center [36, 249] width 39 height 50
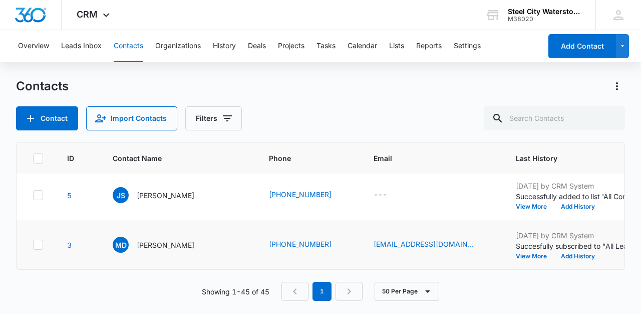
scroll to position [2159, 0]
click at [533, 255] on button "View More" at bounding box center [535, 256] width 38 height 6
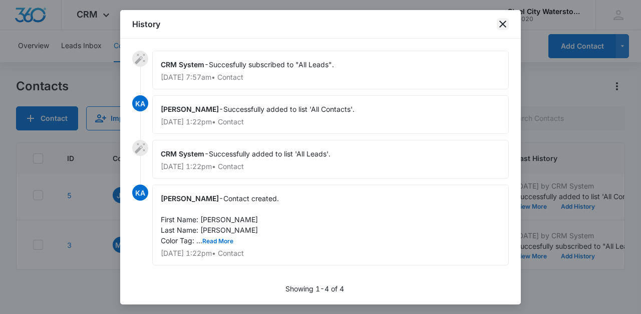
click at [503, 24] on icon "close" at bounding box center [503, 24] width 7 height 7
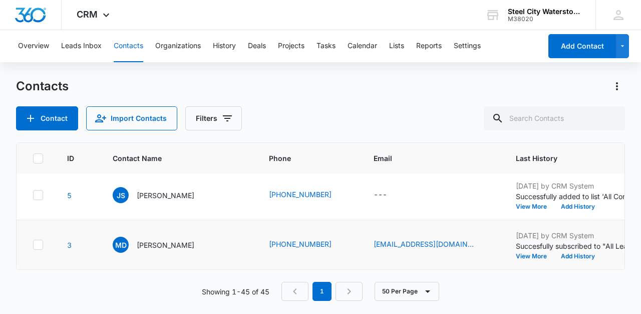
click at [58, 223] on td "3" at bounding box center [78, 245] width 46 height 50
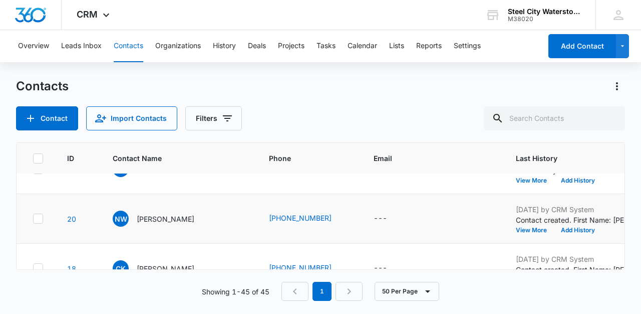
scroll to position [1913, 0]
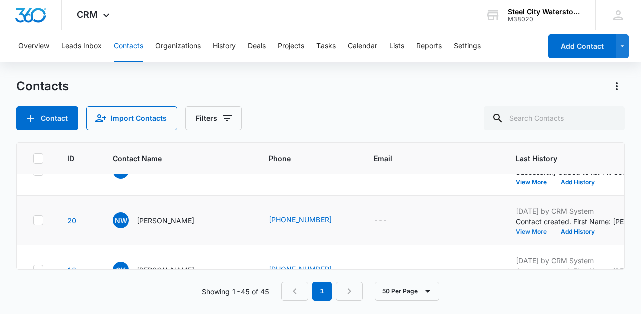
click at [527, 235] on button "View More" at bounding box center [535, 232] width 38 height 6
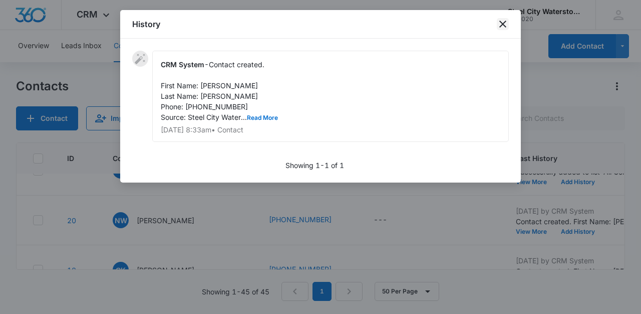
click at [501, 26] on icon "close" at bounding box center [503, 24] width 7 height 7
